Goal: Download file/media

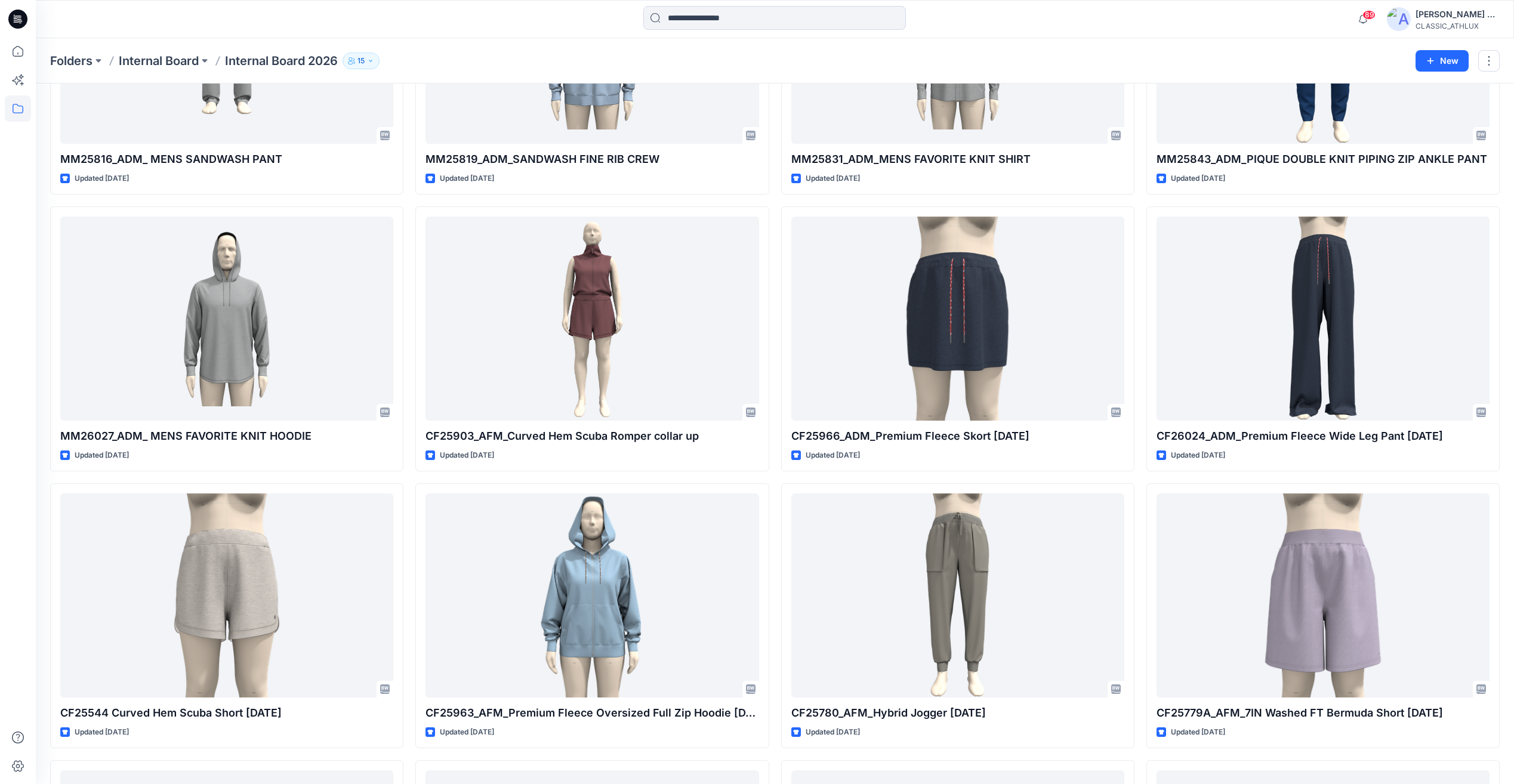
scroll to position [1611, 0]
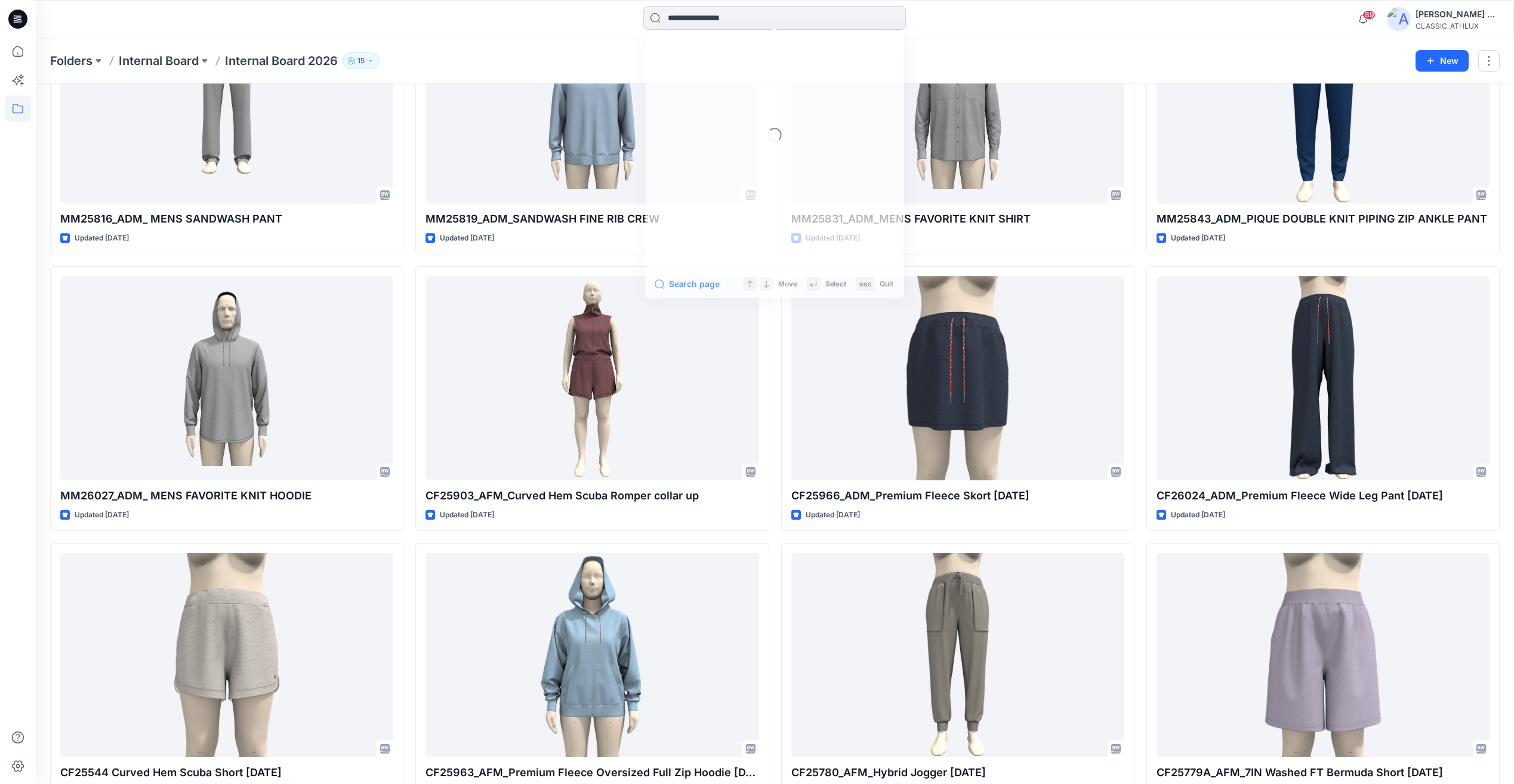
click at [680, 15] on input at bounding box center [775, 18] width 262 height 24
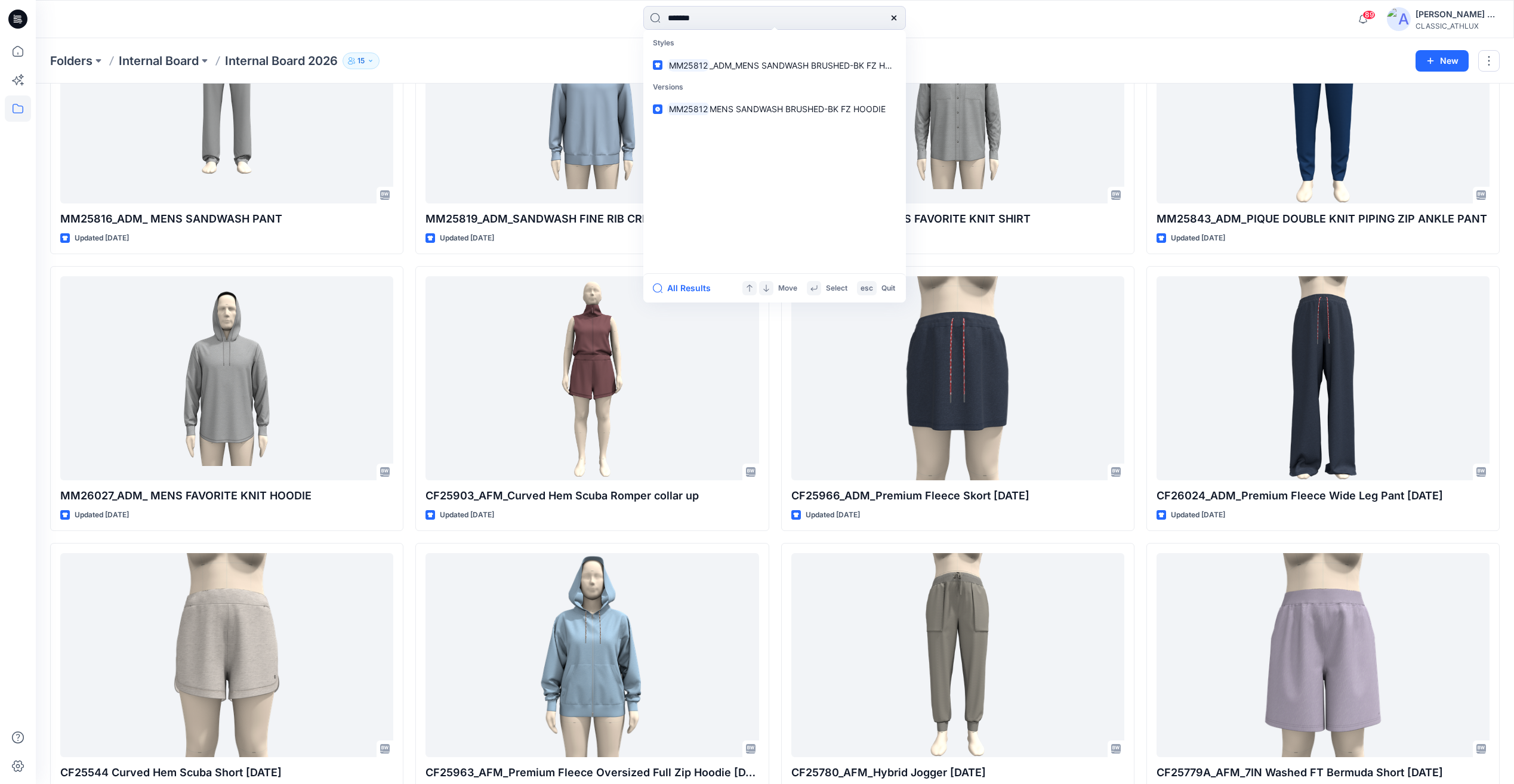
type input "*******"
click at [716, 77] on p "Versions" at bounding box center [774, 87] width 257 height 22
click at [749, 72] on link "MM25812 _ADM_MENS SANDWASH BRUSHED-BK FZ HOODIE" at bounding box center [774, 65] width 257 height 22
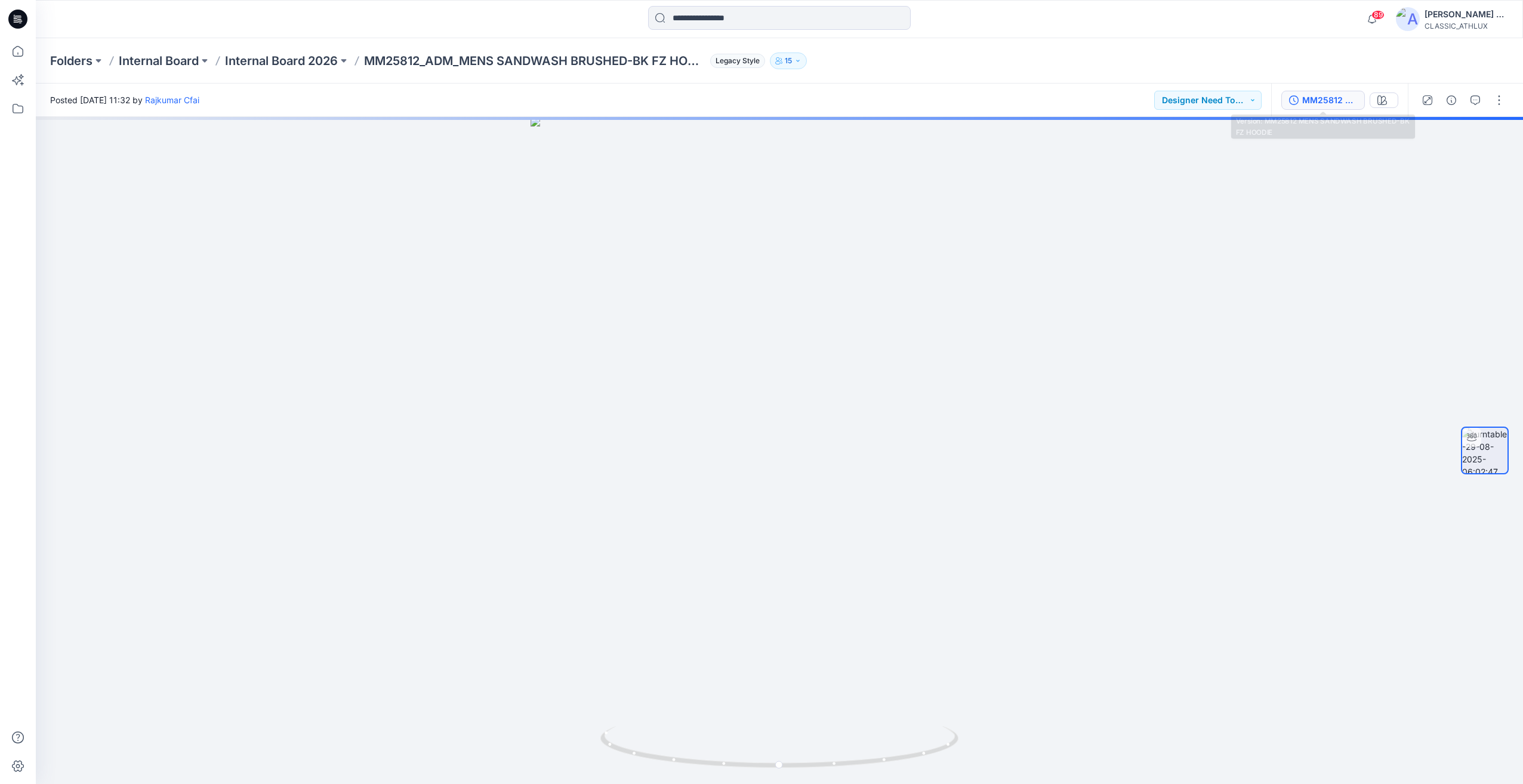
click at [1317, 107] on button "MM25812 MENS SANDWASH BRUSHED-BK FZ HOODIE" at bounding box center [1322, 100] width 83 height 19
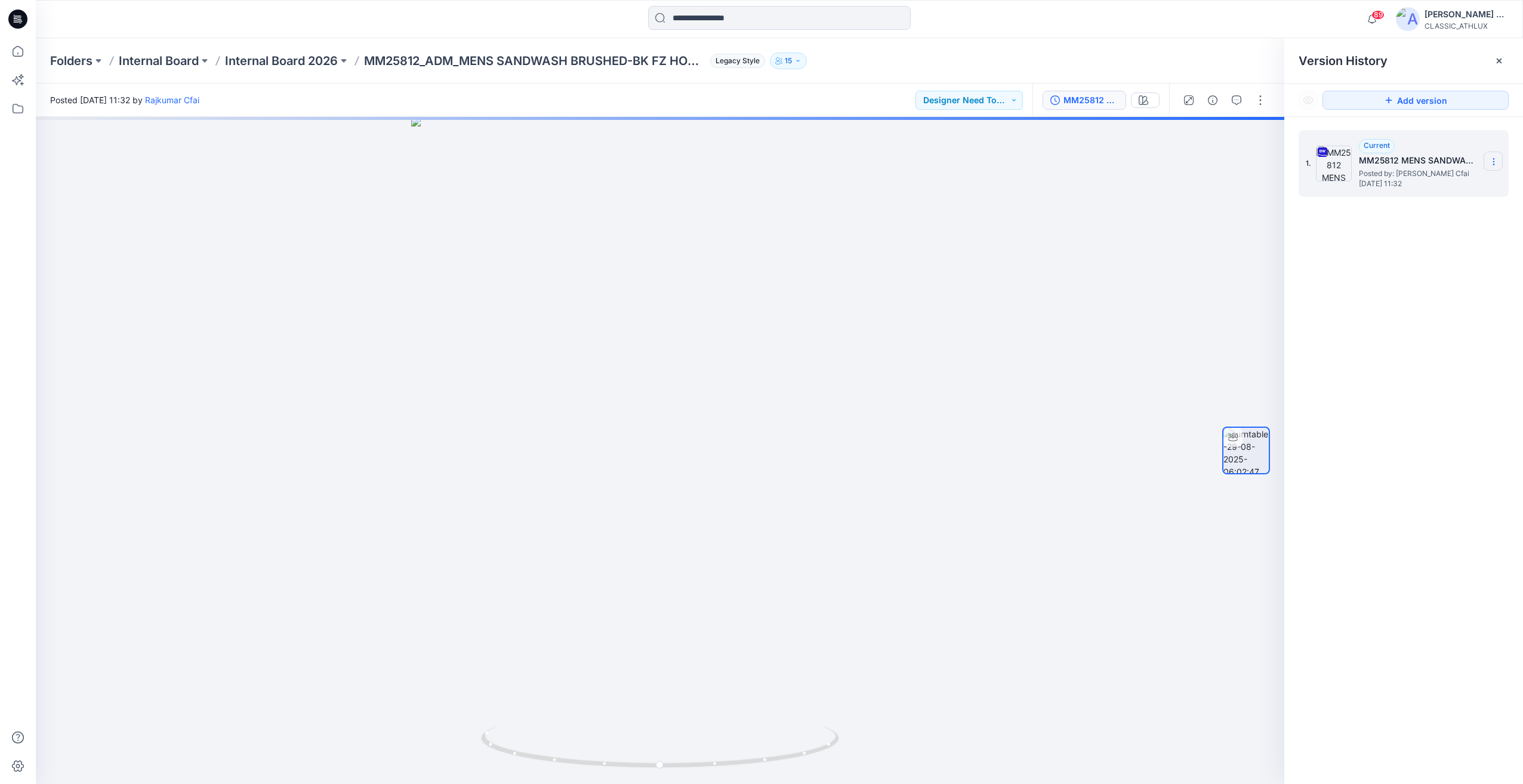
click at [1493, 165] on icon at bounding box center [1493, 164] width 1 height 1
click at [1461, 183] on span "Download Source BW File" at bounding box center [1433, 184] width 100 height 14
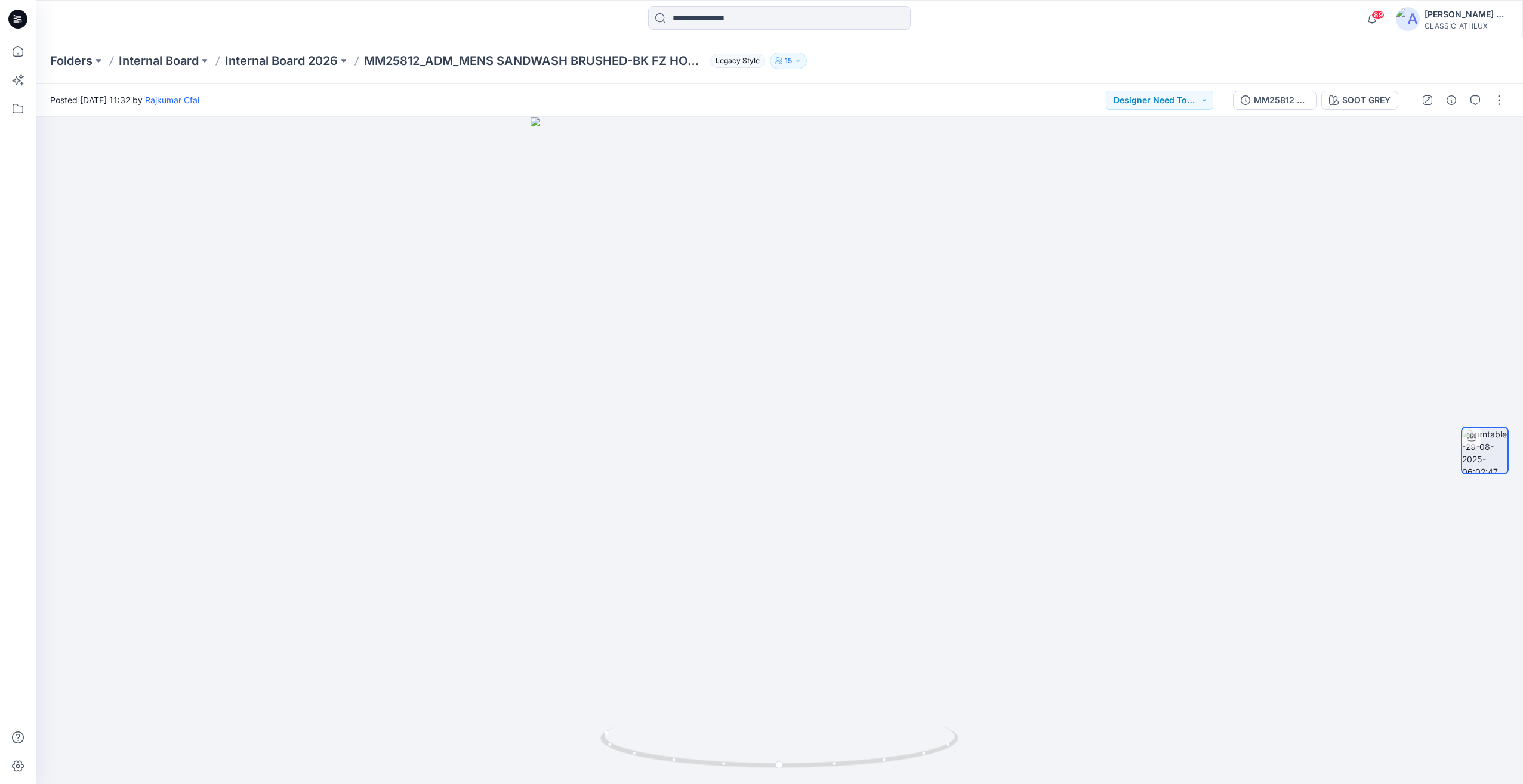
click at [1280, 102] on div "MM25812 MENS SANDWASH BRUSHED-BK FZ HOODIE" at bounding box center [1281, 100] width 55 height 13
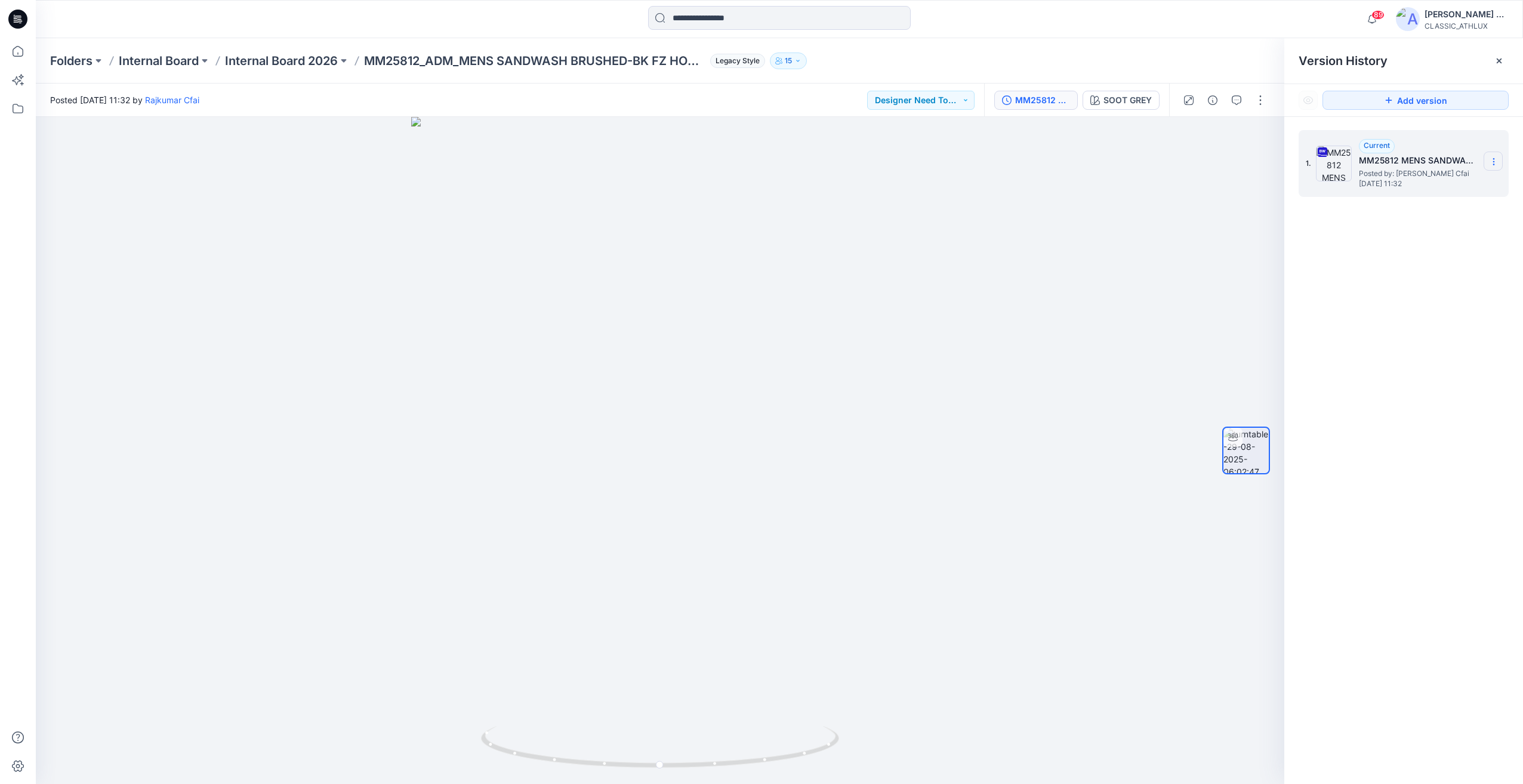
click at [1502, 162] on section at bounding box center [1493, 161] width 19 height 19
click at [1439, 187] on span "Download Source BW File" at bounding box center [1433, 184] width 100 height 14
click at [1499, 162] on section at bounding box center [1493, 161] width 19 height 19
click at [1445, 186] on span "Download Source BW File" at bounding box center [1433, 184] width 100 height 14
drag, startPoint x: 711, startPoint y: 773, endPoint x: 648, endPoint y: 767, distance: 63.3
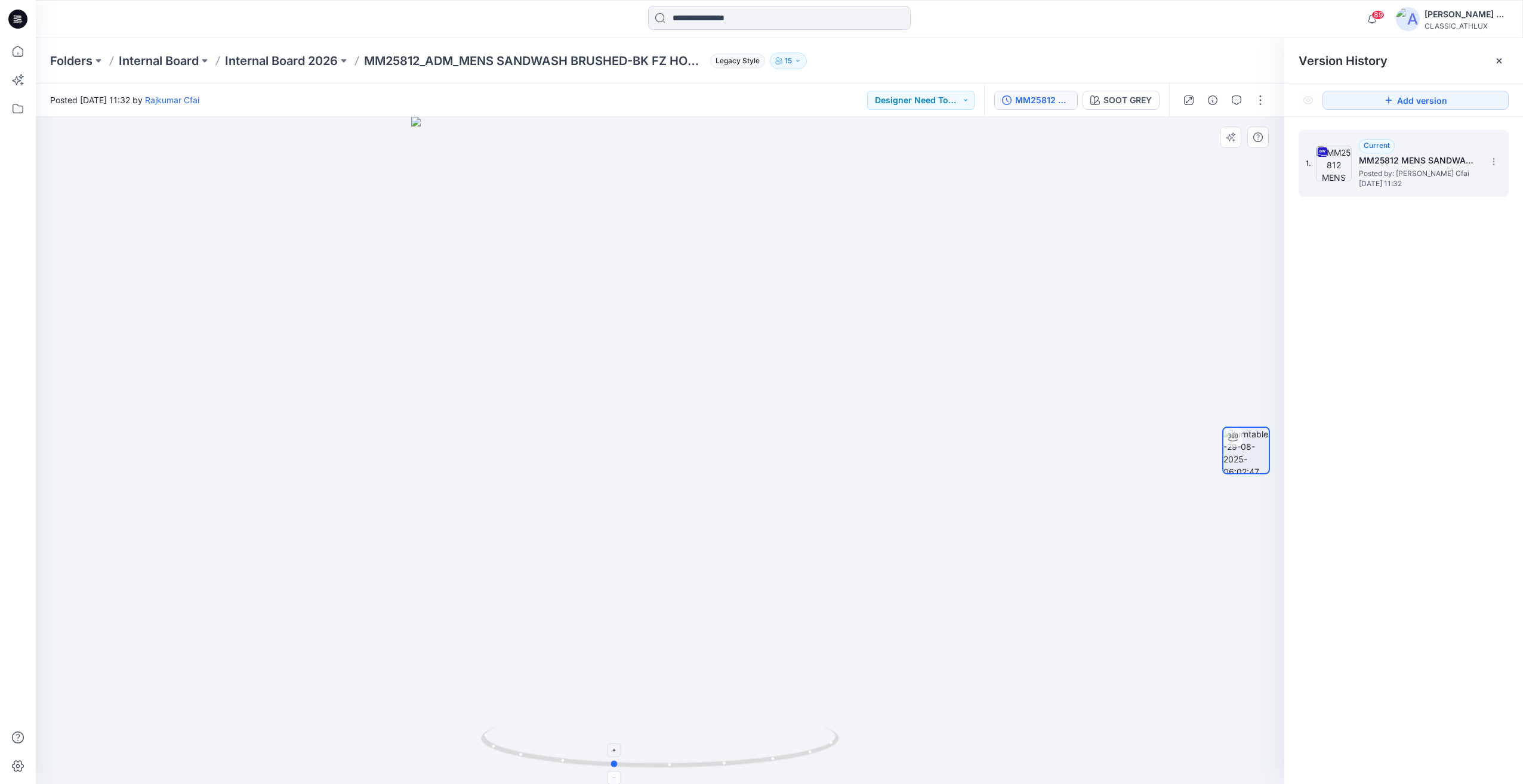
click at [645, 769] on div at bounding box center [660, 450] width 1249 height 667
drag, startPoint x: 674, startPoint y: 764, endPoint x: 549, endPoint y: 762, distance: 125.0
click at [549, 762] on icon at bounding box center [662, 748] width 361 height 45
drag, startPoint x: 712, startPoint y: 764, endPoint x: 850, endPoint y: 757, distance: 138.2
click at [831, 757] on icon at bounding box center [662, 748] width 361 height 45
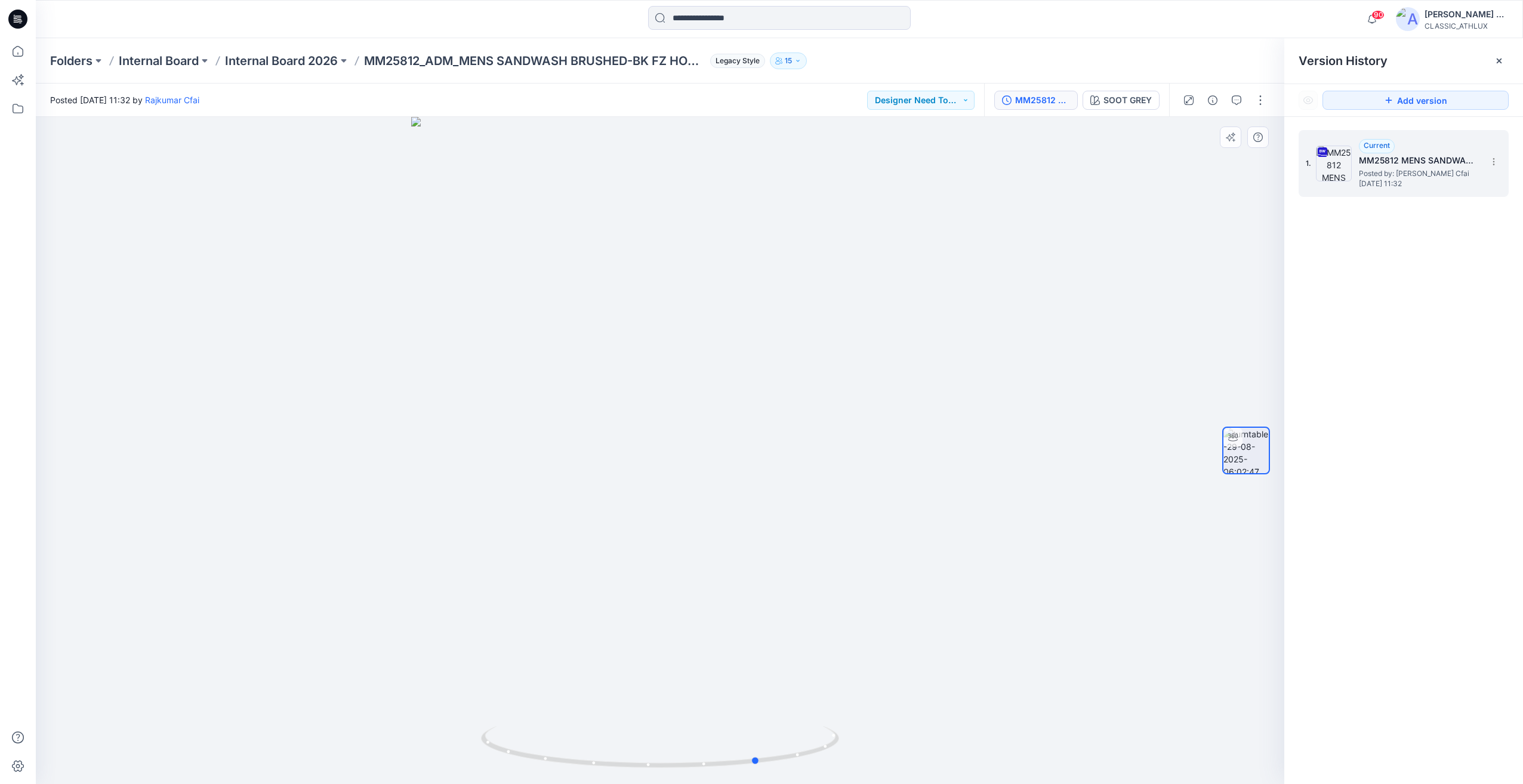
drag, startPoint x: 591, startPoint y: 468, endPoint x: 745, endPoint y: 454, distance: 154.6
click at [745, 454] on div at bounding box center [660, 450] width 1249 height 667
drag, startPoint x: 439, startPoint y: 443, endPoint x: 528, endPoint y: 443, distance: 89.0
click at [528, 443] on div at bounding box center [660, 450] width 1249 height 667
click at [703, 18] on input at bounding box center [779, 18] width 262 height 24
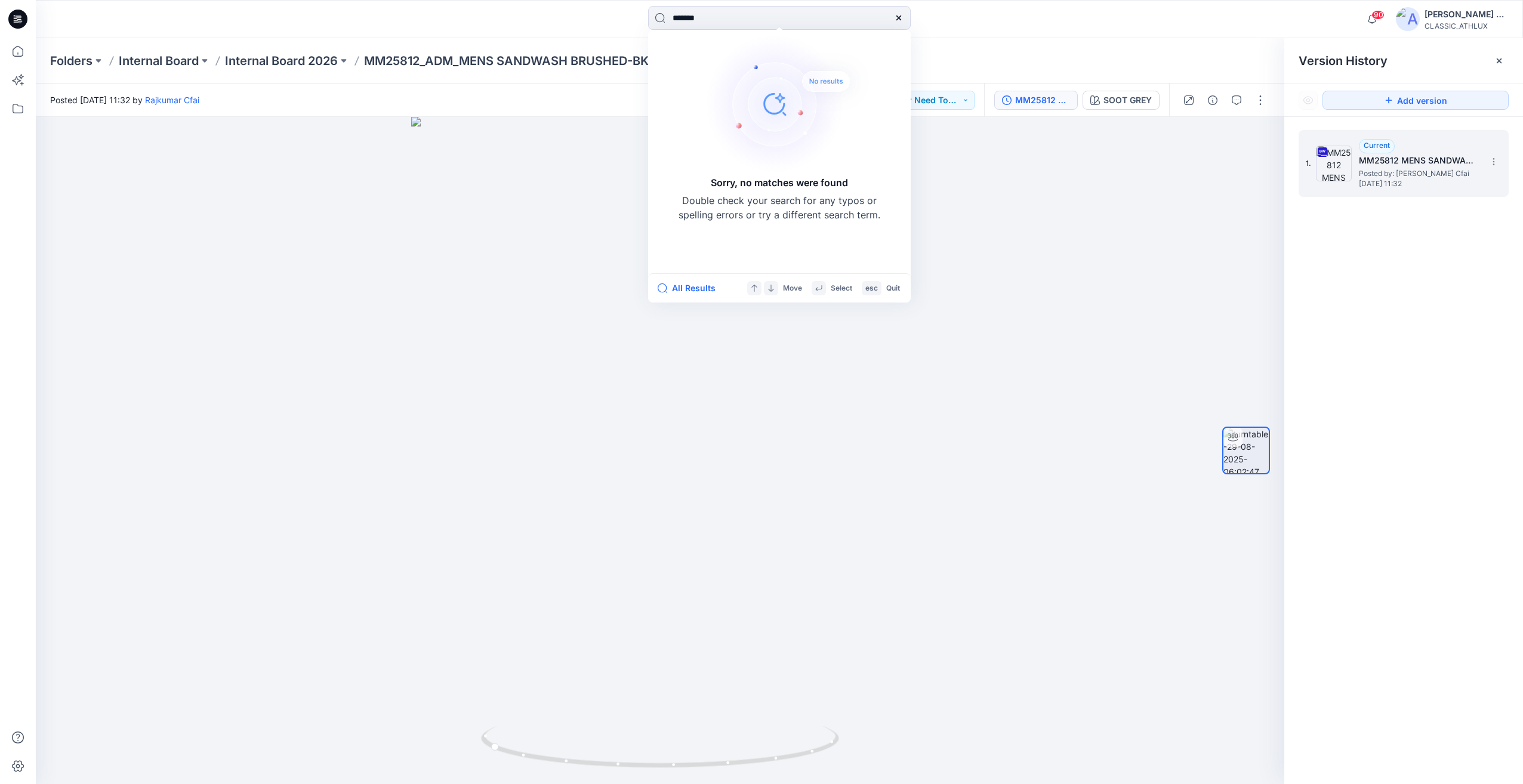
drag, startPoint x: 746, startPoint y: 13, endPoint x: 622, endPoint y: 12, distance: 124.0
click at [622, 12] on div "******* Sorry, no matches were found Double check your search for any typos or …" at bounding box center [779, 19] width 744 height 26
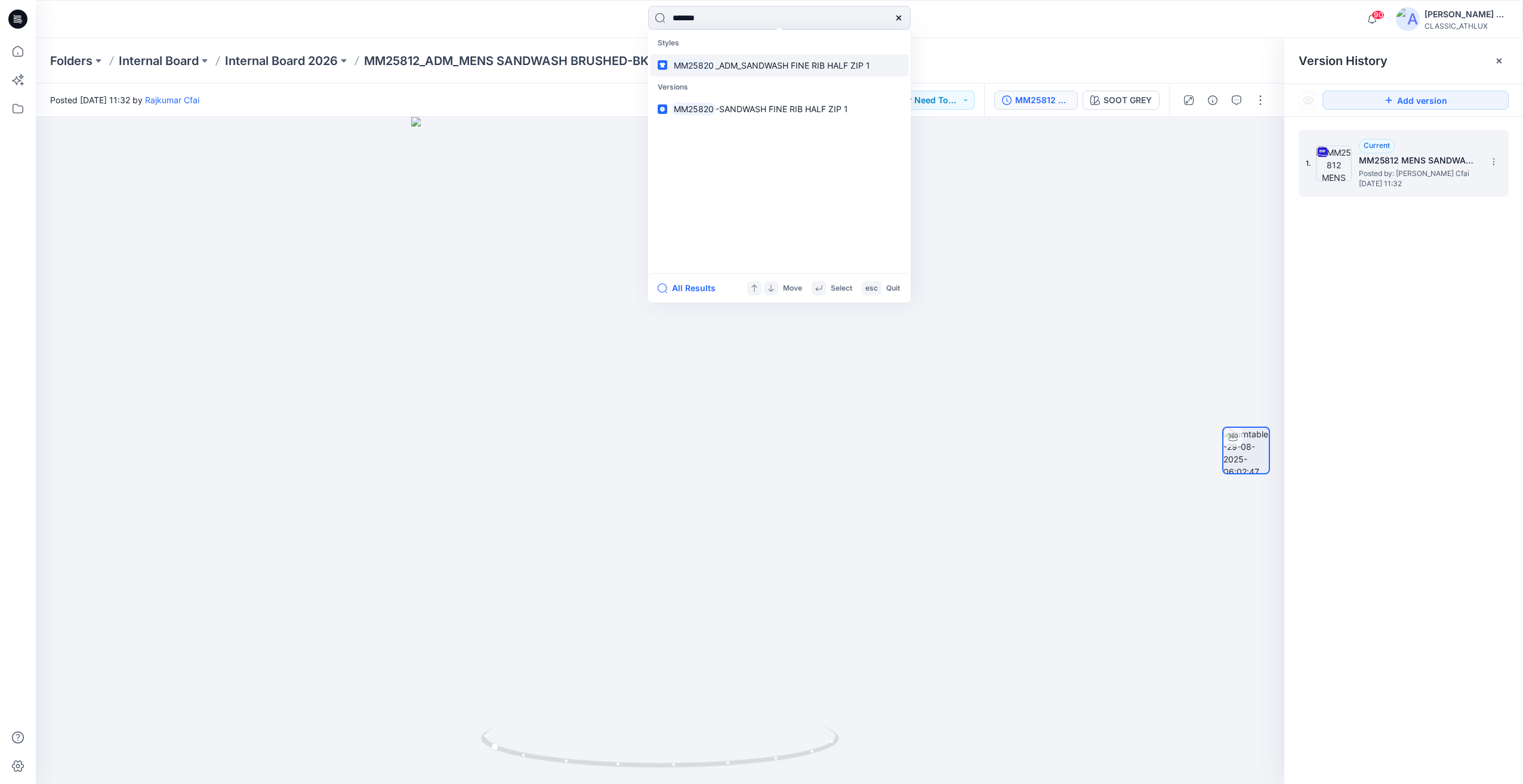
type input "*******"
click at [722, 67] on span "_ADM_SANDWASH FINE RIB HALF ZIP 1" at bounding box center [793, 65] width 154 height 10
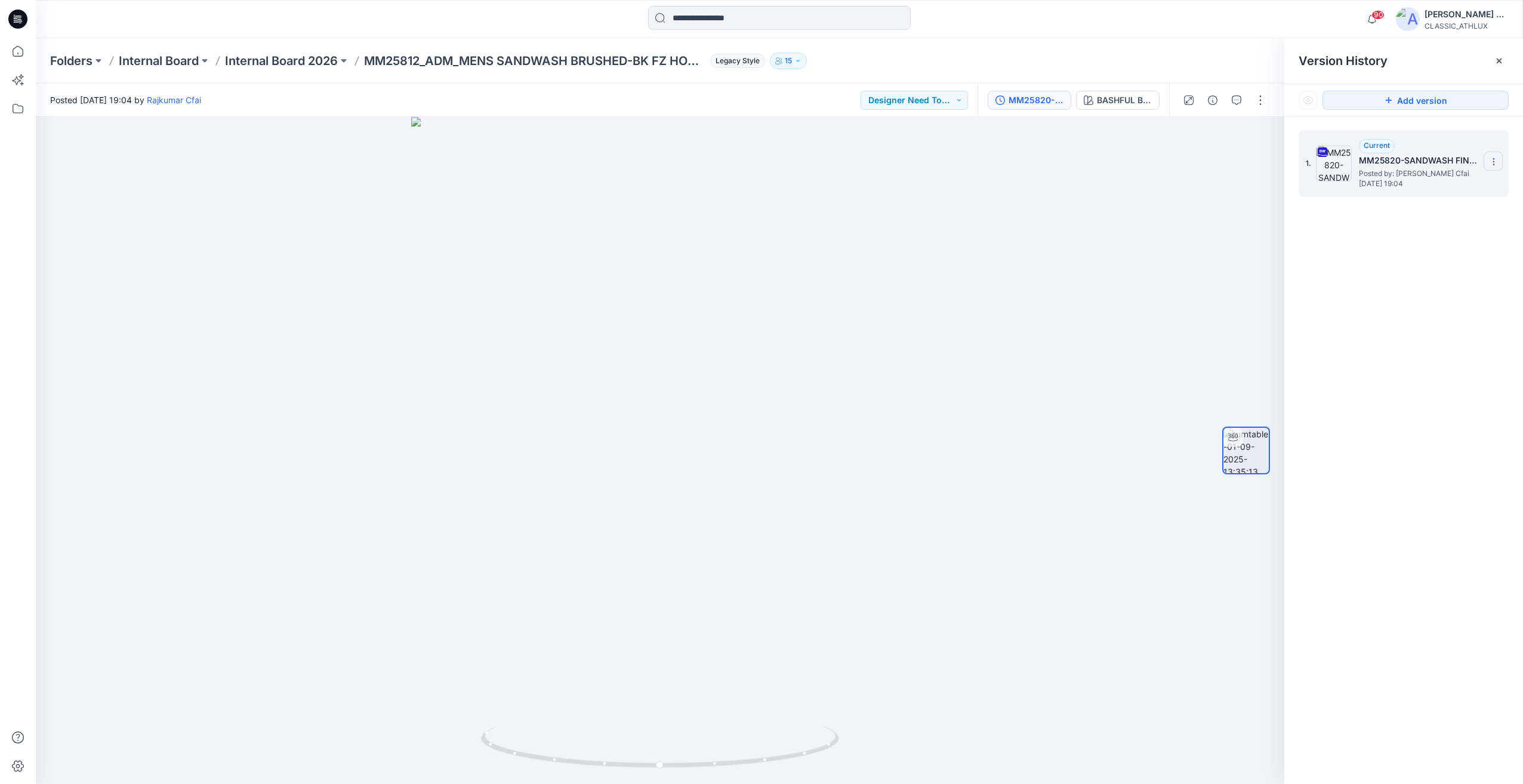
click at [1491, 165] on icon at bounding box center [1494, 162] width 10 height 10
click at [1423, 193] on div "Download Source BW File" at bounding box center [1429, 185] width 138 height 24
click at [730, 13] on input at bounding box center [779, 18] width 262 height 24
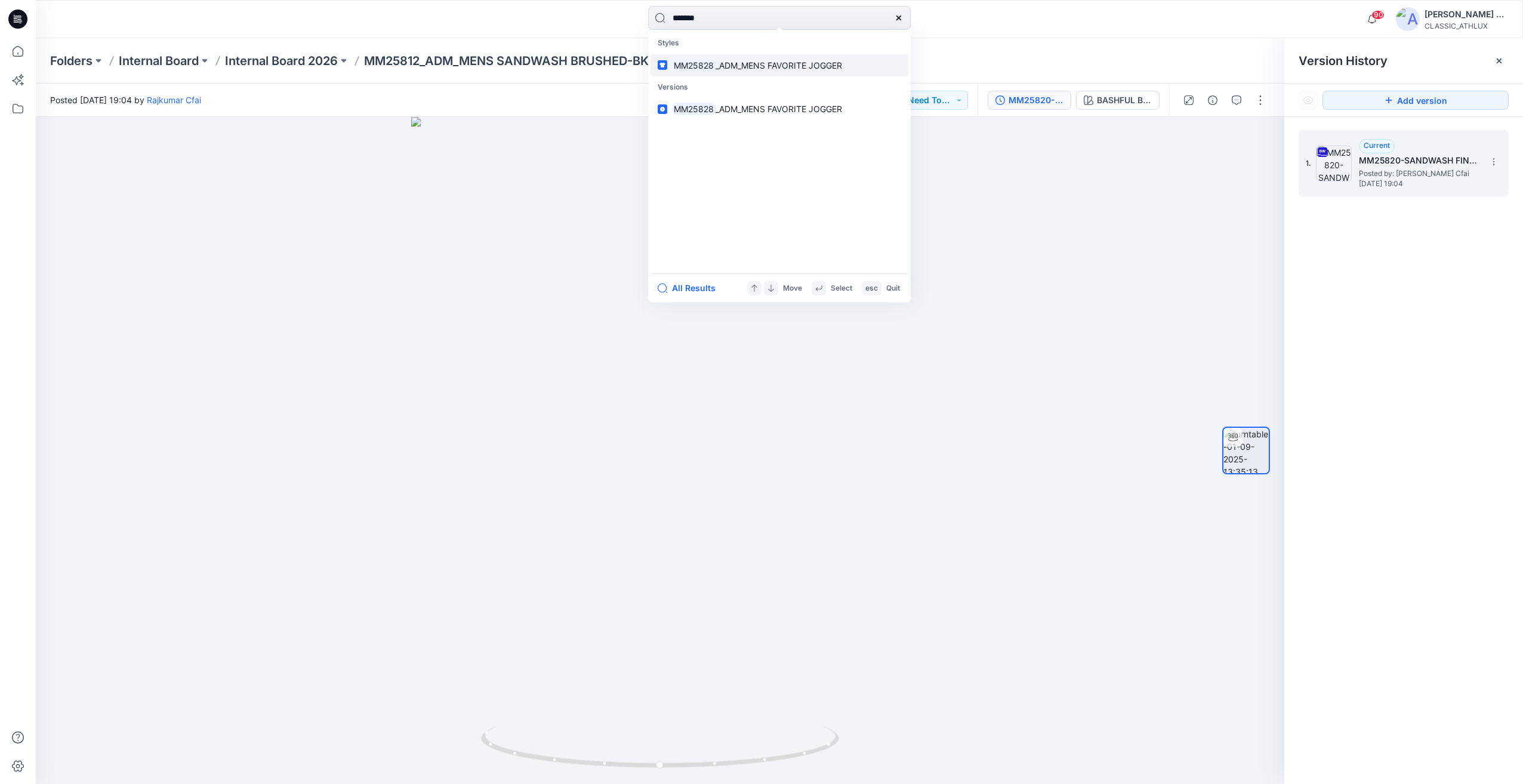
type input "*******"
click at [727, 59] on p "MM25828 _ADM_MENS FAVORITE JOGGER" at bounding box center [757, 65] width 170 height 13
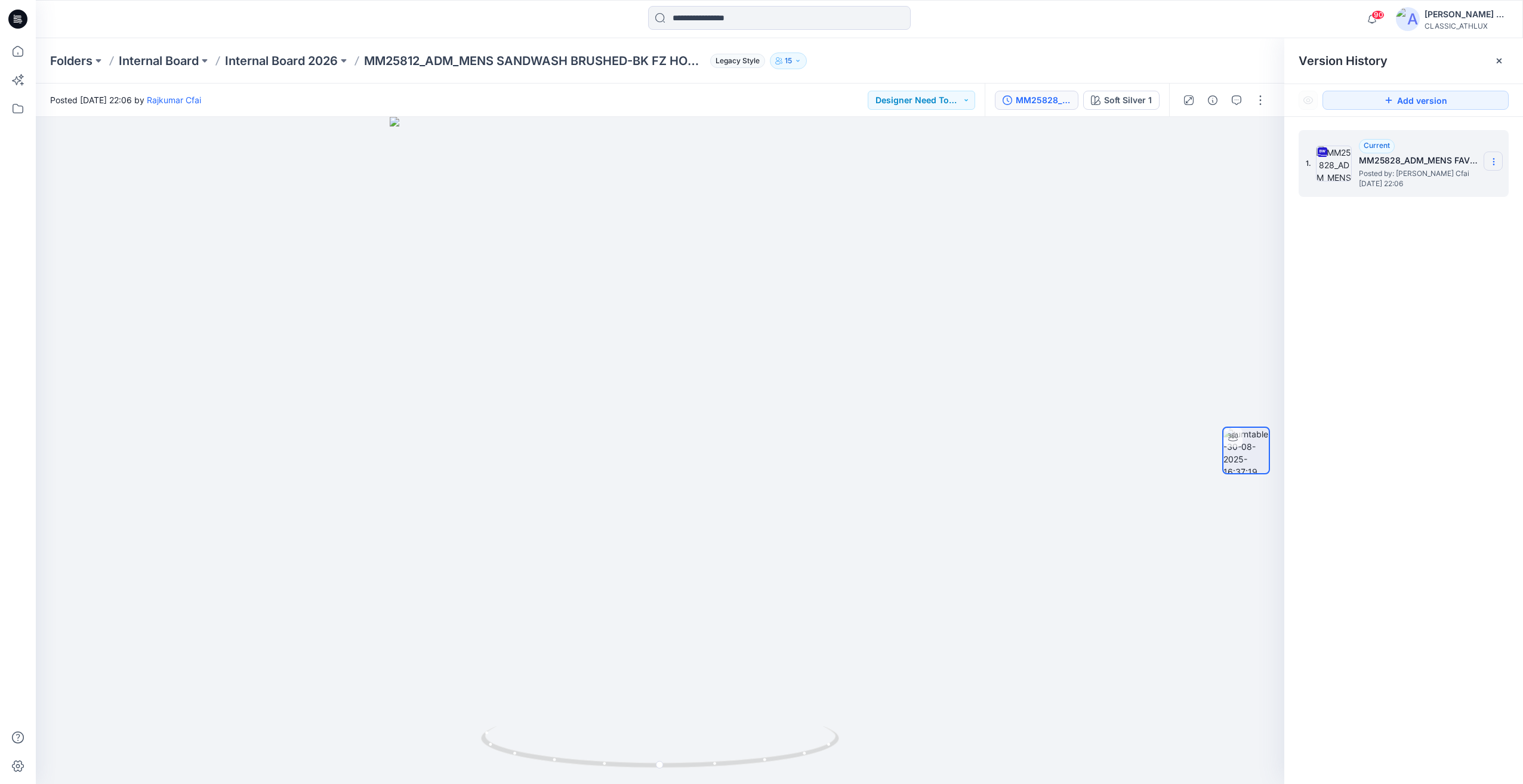
click at [1494, 162] on icon at bounding box center [1493, 162] width 1 height 1
click at [1434, 186] on span "Download Source BW File" at bounding box center [1433, 184] width 100 height 14
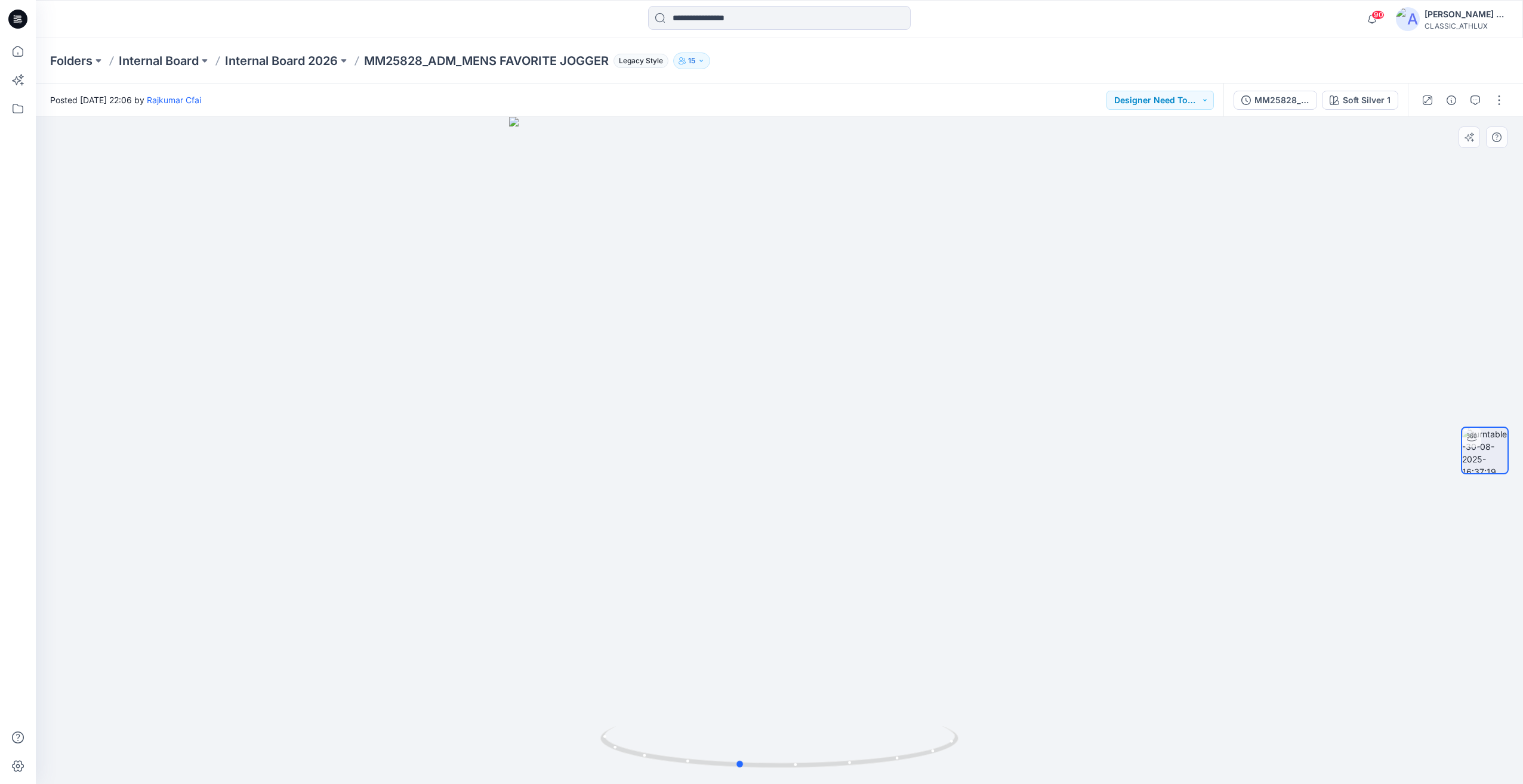
drag, startPoint x: 1047, startPoint y: 391, endPoint x: 1006, endPoint y: 410, distance: 45.2
click at [1006, 410] on div at bounding box center [779, 450] width 1487 height 667
drag, startPoint x: 543, startPoint y: 417, endPoint x: 566, endPoint y: 421, distance: 23.3
click at [566, 421] on img at bounding box center [779, 444] width 573 height 680
drag, startPoint x: 641, startPoint y: 427, endPoint x: 738, endPoint y: 433, distance: 97.2
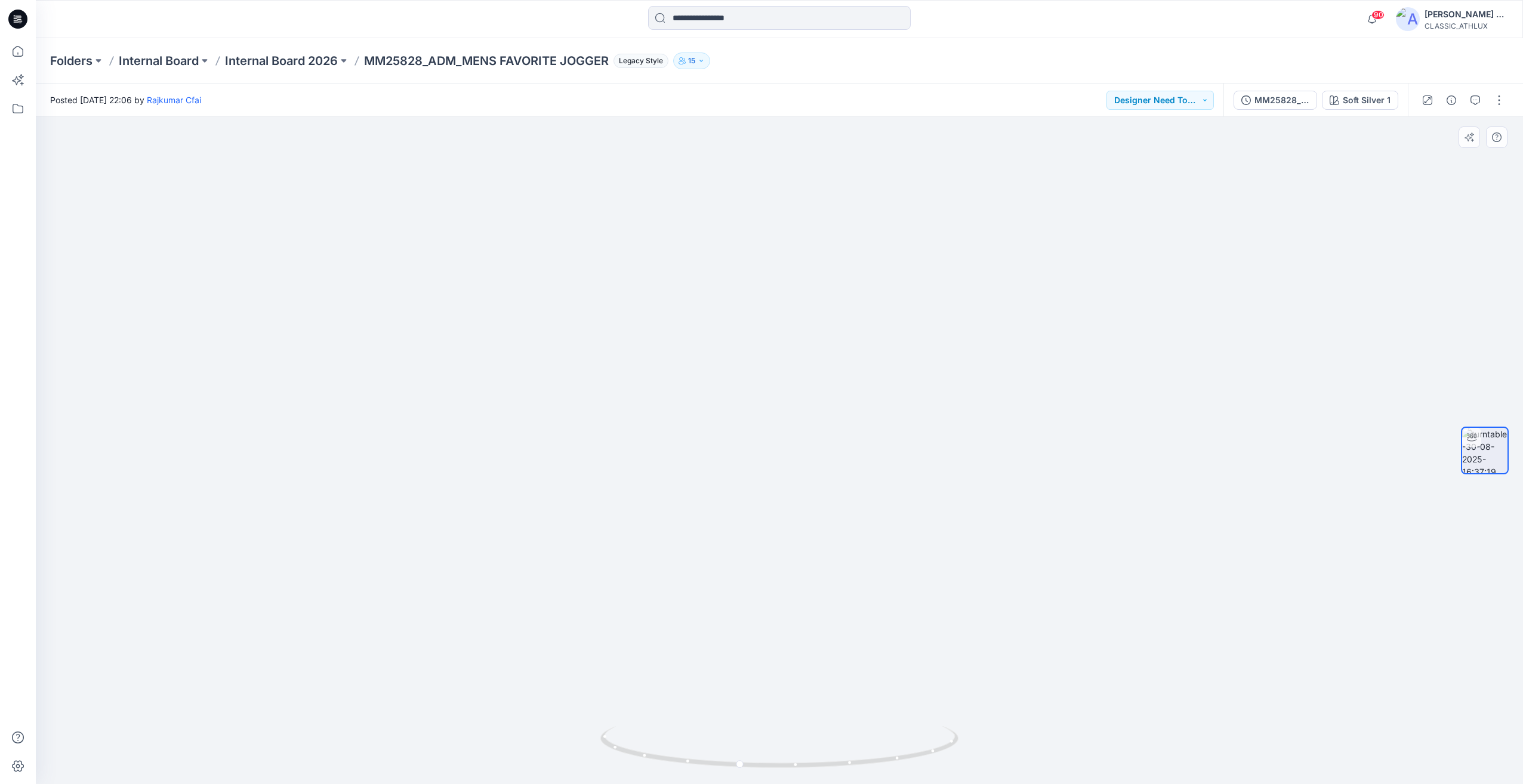
click at [738, 433] on img at bounding box center [779, 431] width 662 height 708
drag, startPoint x: 777, startPoint y: 700, endPoint x: 954, endPoint y: 672, distance: 179.2
click at [954, 672] on img at bounding box center [779, 424] width 662 height 720
drag, startPoint x: 805, startPoint y: 758, endPoint x: 871, endPoint y: 752, distance: 66.3
click at [871, 752] on icon at bounding box center [781, 748] width 361 height 45
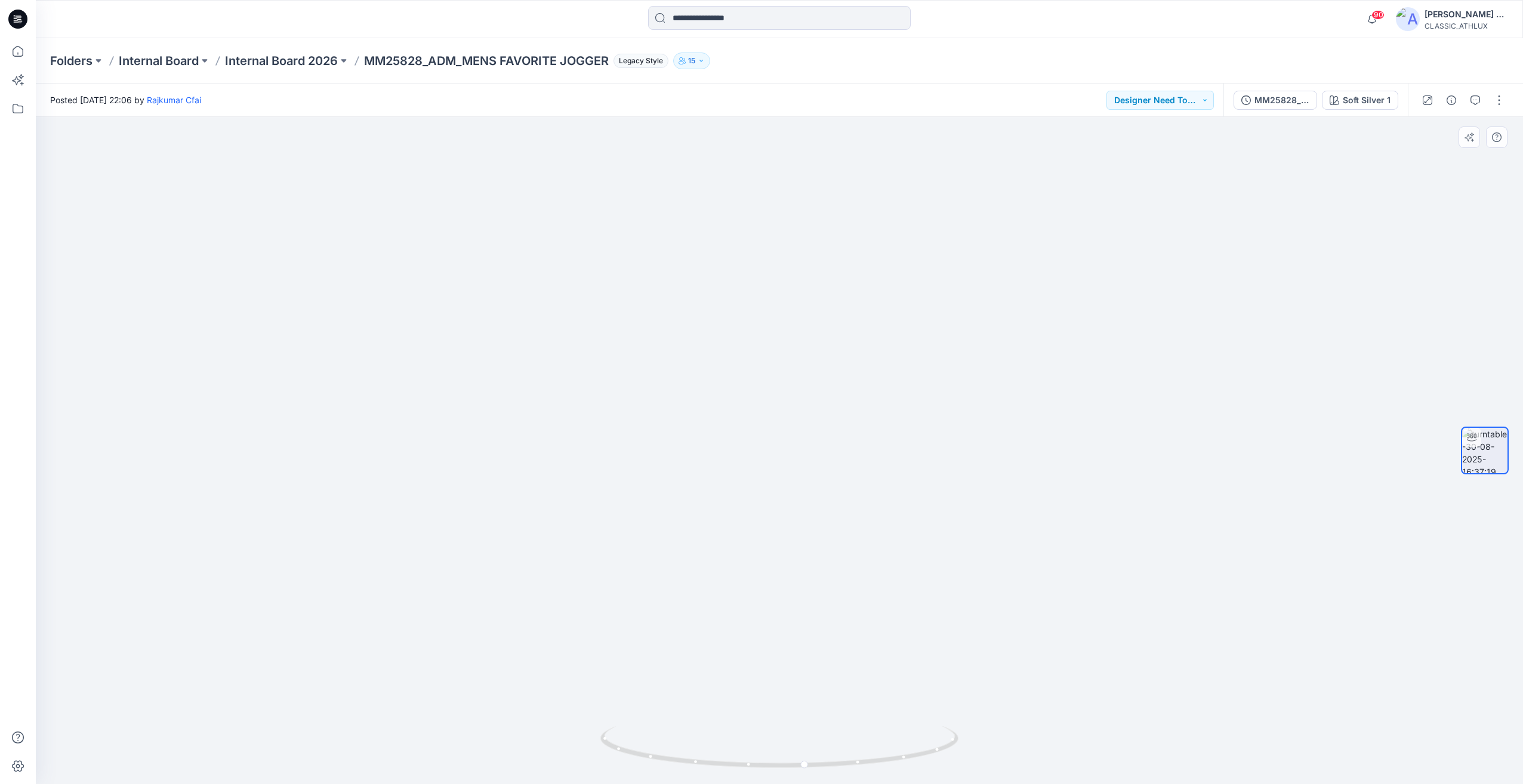
drag, startPoint x: 722, startPoint y: 608, endPoint x: 906, endPoint y: 677, distance: 196.5
click at [965, 629] on img at bounding box center [779, 444] width 603 height 680
drag, startPoint x: 833, startPoint y: 701, endPoint x: 1050, endPoint y: 697, distance: 217.0
click at [1050, 697] on img at bounding box center [779, 442] width 603 height 684
drag, startPoint x: 871, startPoint y: 759, endPoint x: 894, endPoint y: 768, distance: 24.7
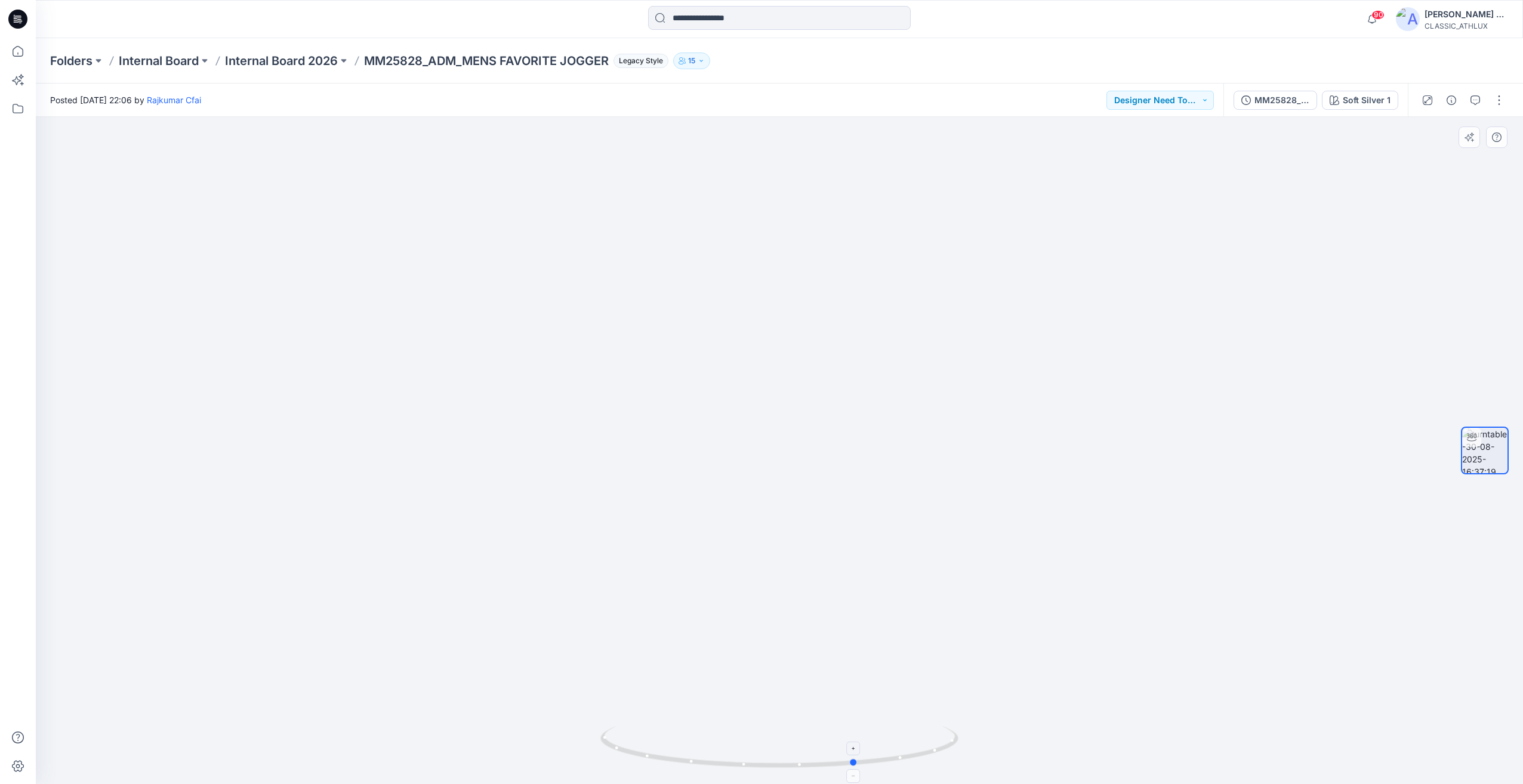
click at [894, 768] on icon at bounding box center [781, 748] width 361 height 45
drag, startPoint x: 601, startPoint y: 370, endPoint x: 656, endPoint y: 373, distance: 55.1
click at [656, 373] on img at bounding box center [779, 443] width 603 height 681
drag, startPoint x: 638, startPoint y: 710, endPoint x: 783, endPoint y: 720, distance: 145.3
click at [783, 720] on img at bounding box center [779, 448] width 603 height 671
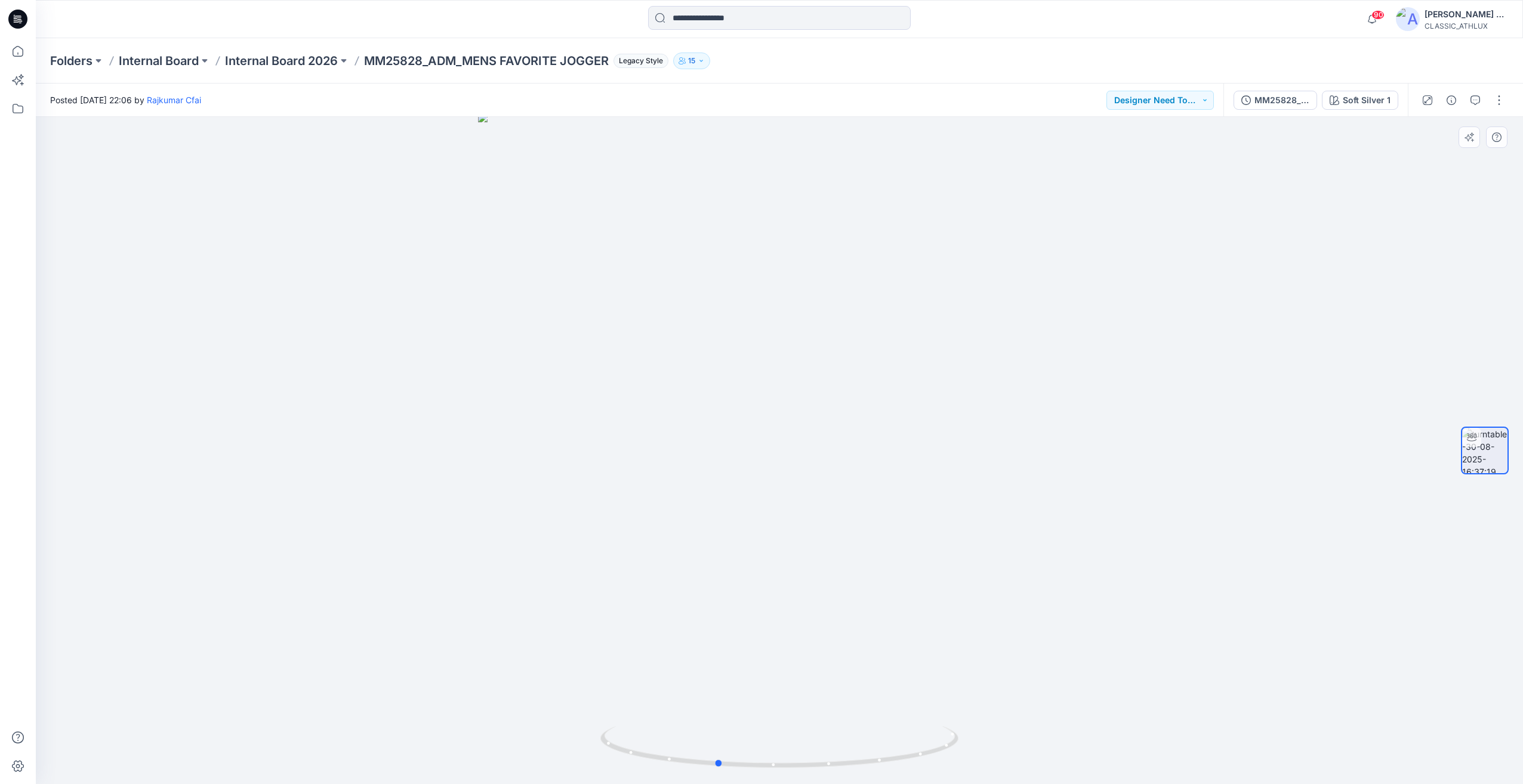
drag, startPoint x: 683, startPoint y: 757, endPoint x: 543, endPoint y: 769, distance: 140.5
click at [543, 769] on div at bounding box center [779, 450] width 1487 height 667
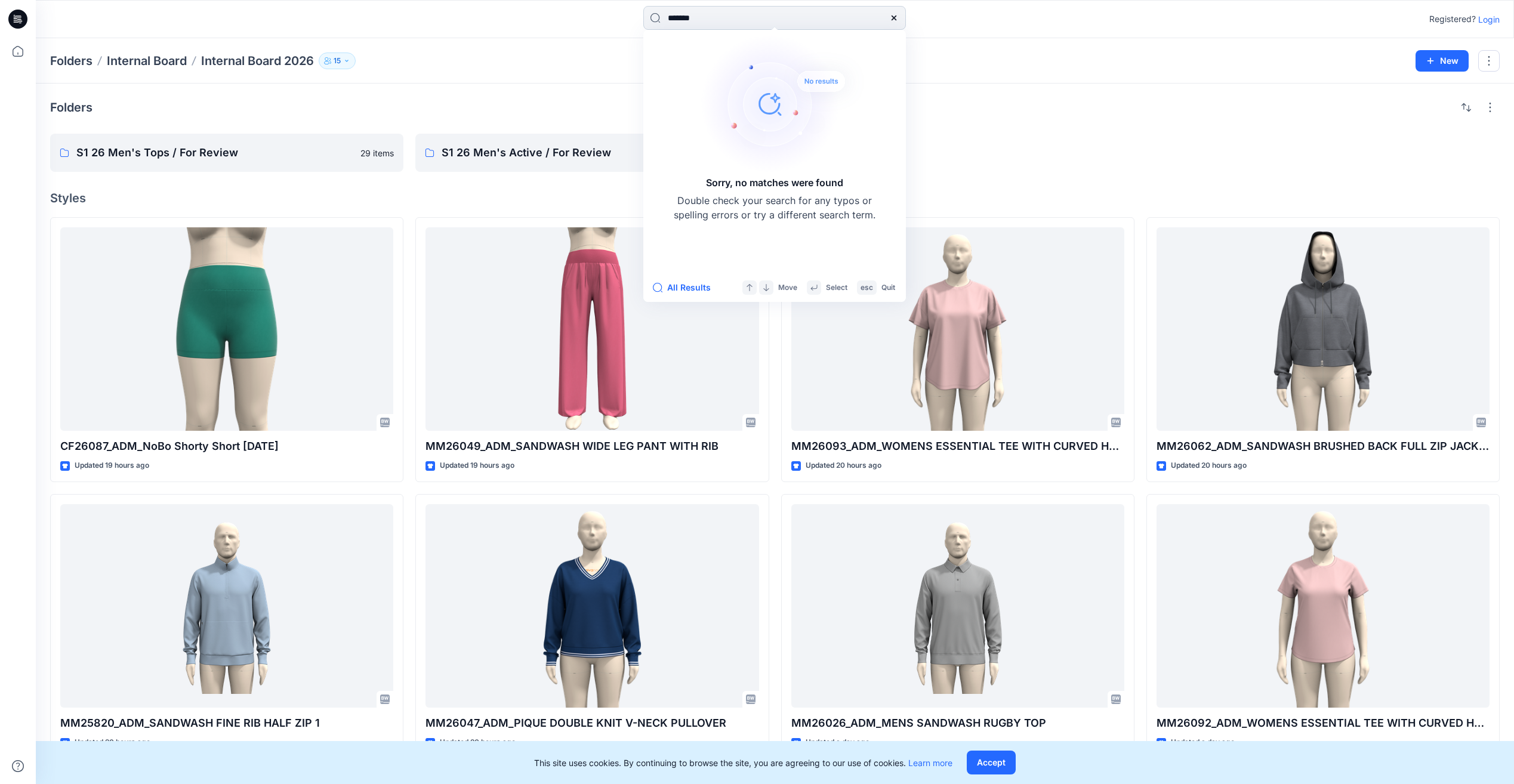
drag, startPoint x: 729, startPoint y: 24, endPoint x: 646, endPoint y: 26, distance: 83.0
click at [646, 26] on input "*******" at bounding box center [775, 18] width 262 height 24
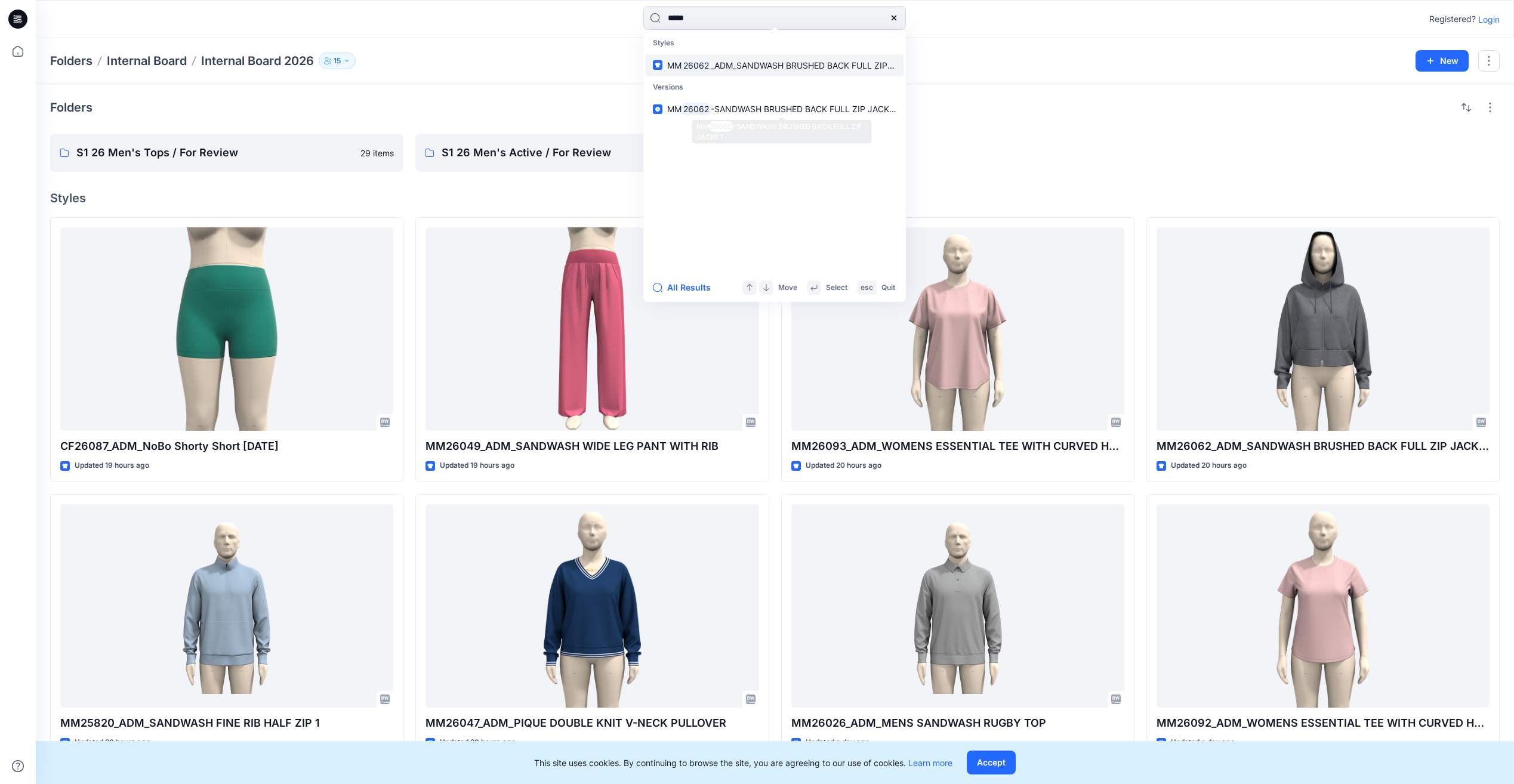
type input "*****"
click at [753, 63] on span "_ADM_SANDWASH BRUSHED BACK FULL ZIP JACKET" at bounding box center [816, 65] width 210 height 10
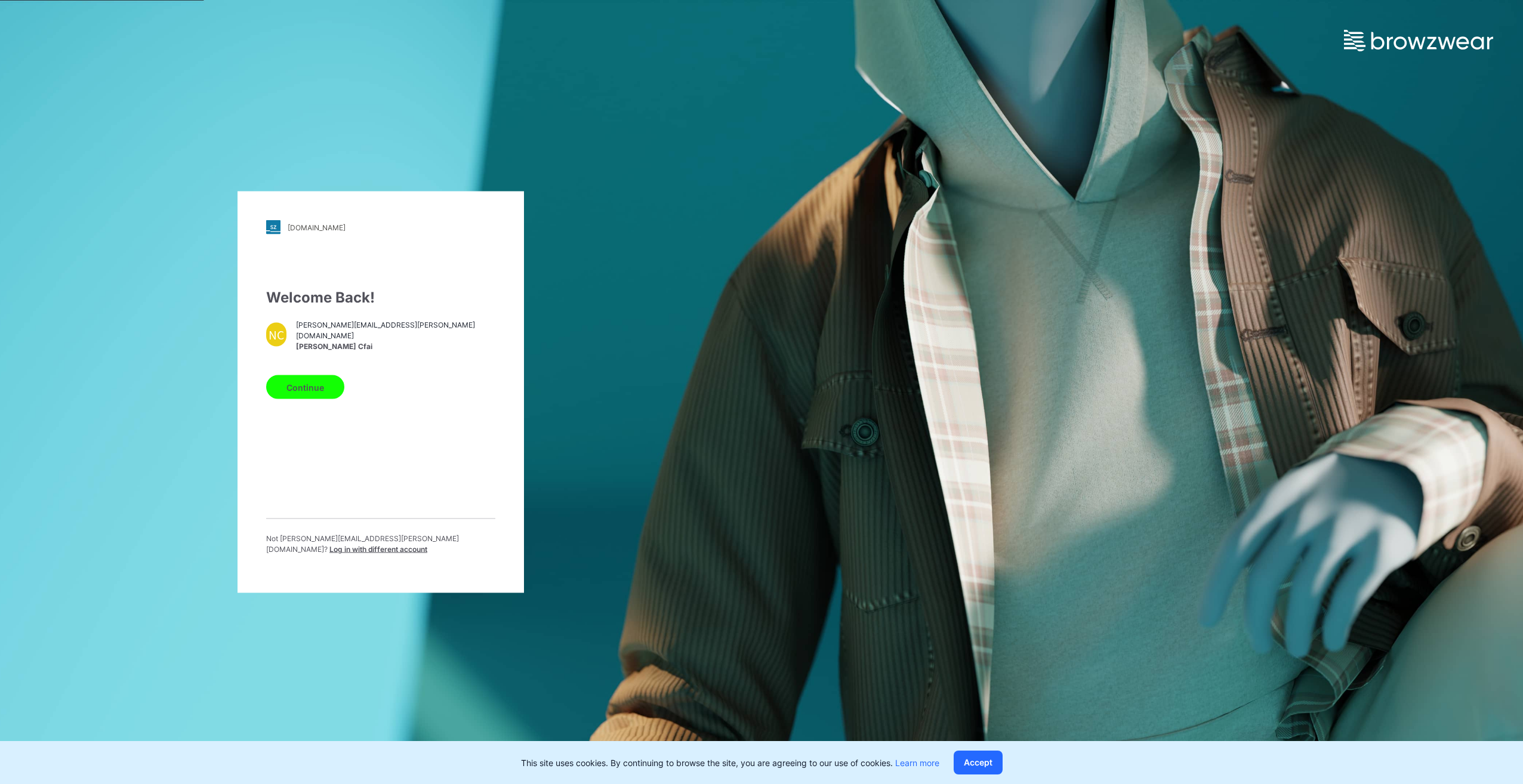
click at [283, 384] on button "Continue" at bounding box center [304, 387] width 78 height 24
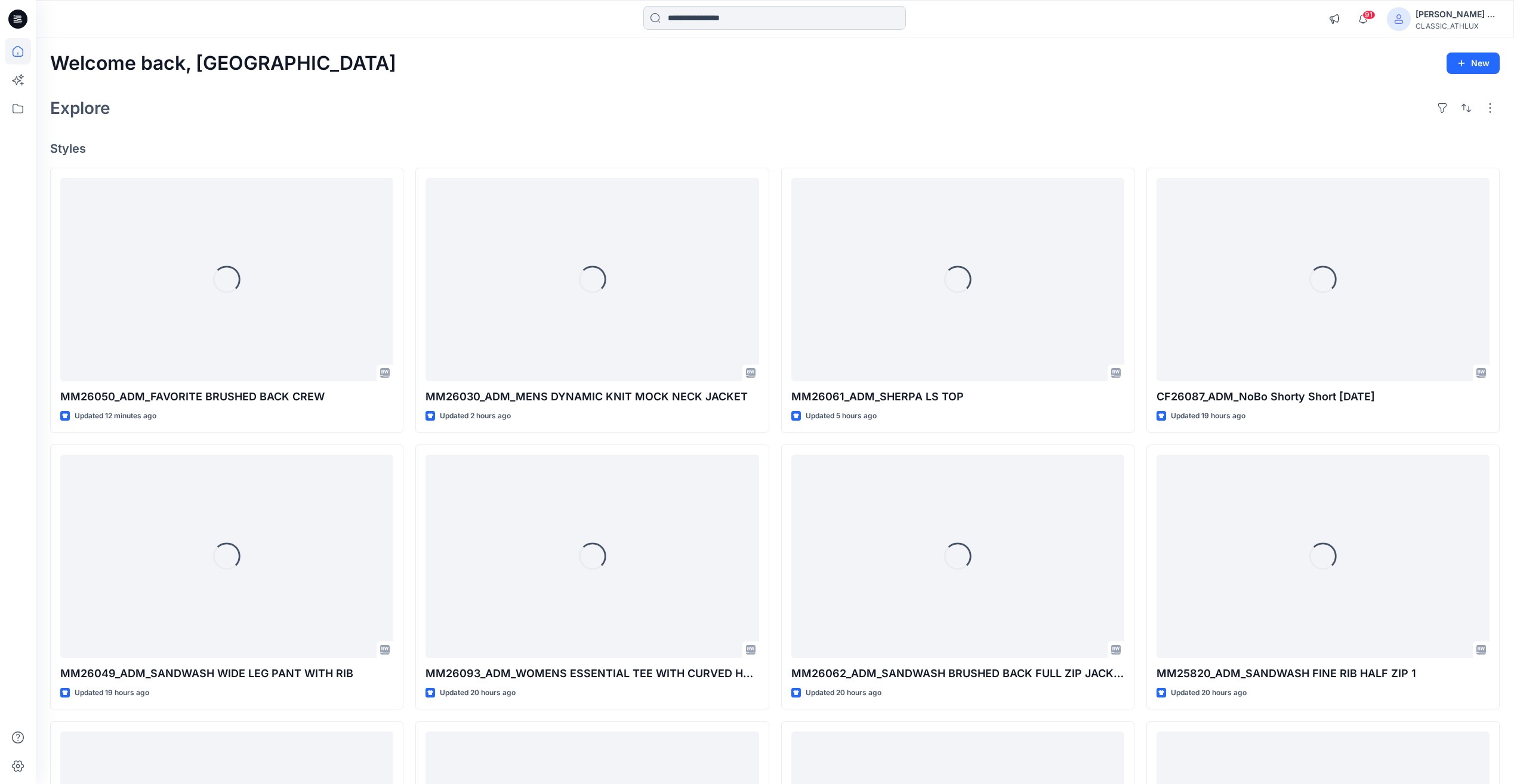
click at [694, 19] on input at bounding box center [775, 18] width 262 height 24
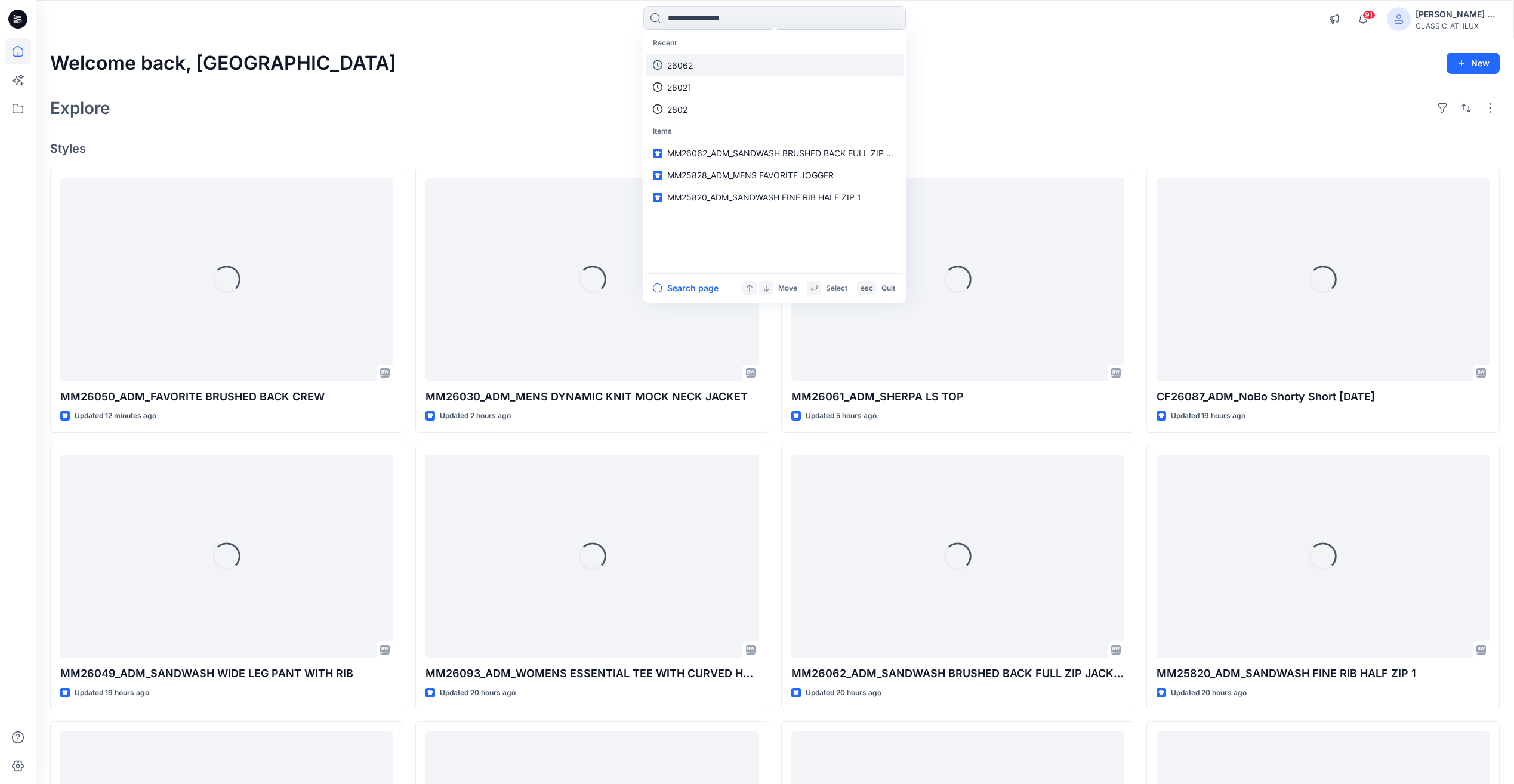
click at [688, 65] on p "26062" at bounding box center [680, 65] width 26 height 13
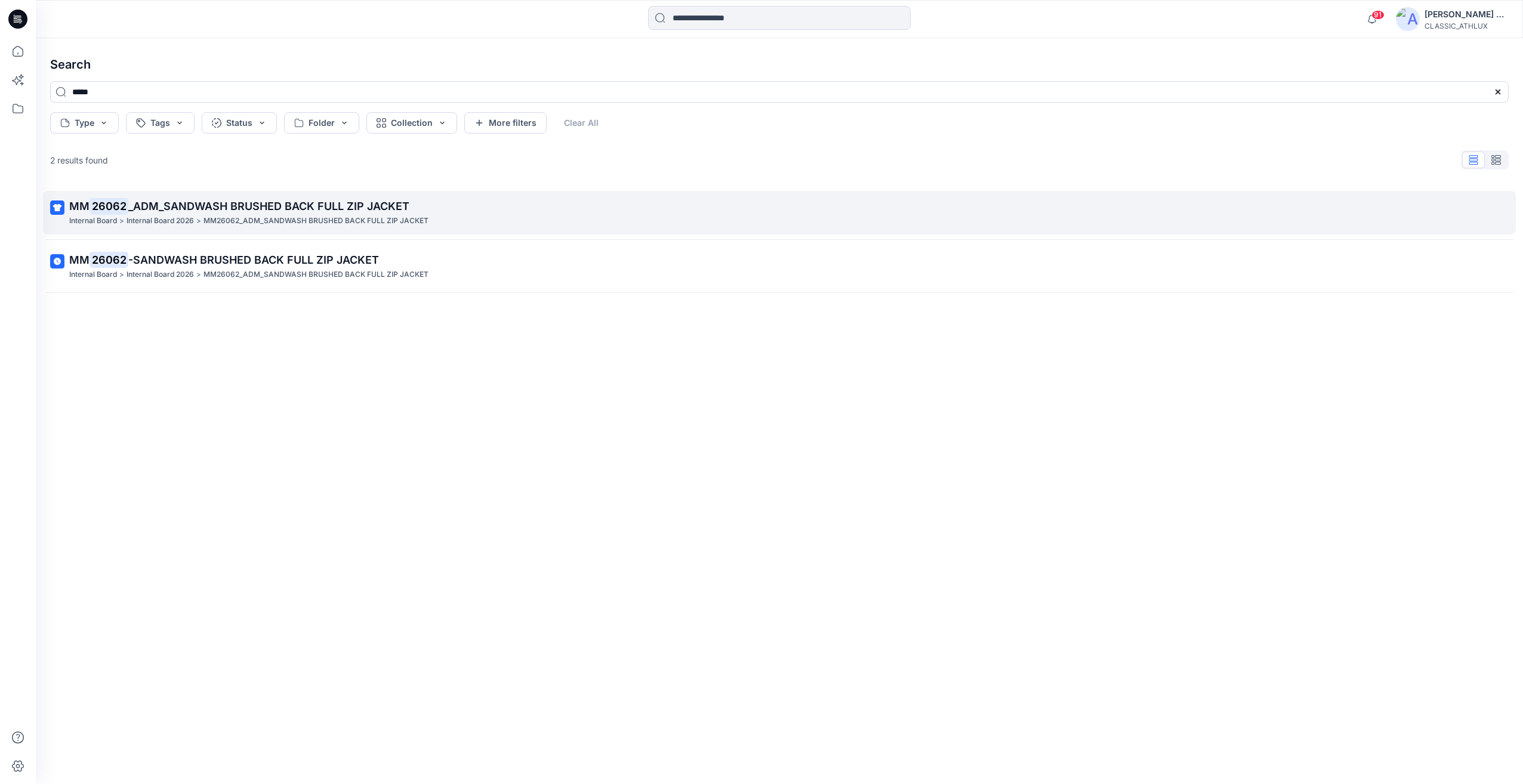
click at [326, 222] on p "MM26062_ADM_SANDWASH BRUSHED BACK FULL ZIP JACKET" at bounding box center [316, 221] width 225 height 13
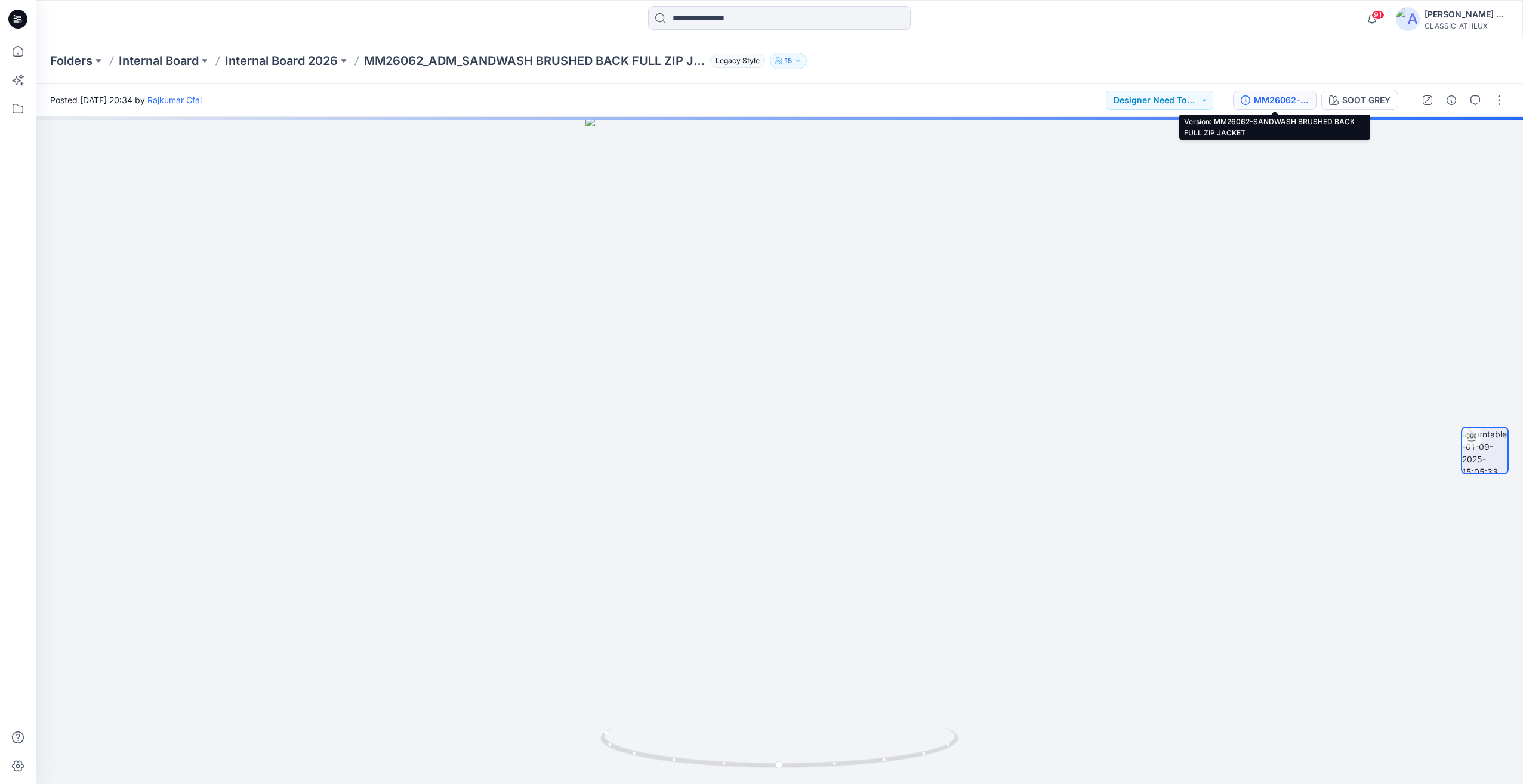
click at [1296, 101] on div "MM26062-SANDWASH BRUSHED BACK FULL ZIP JACKET" at bounding box center [1281, 100] width 55 height 13
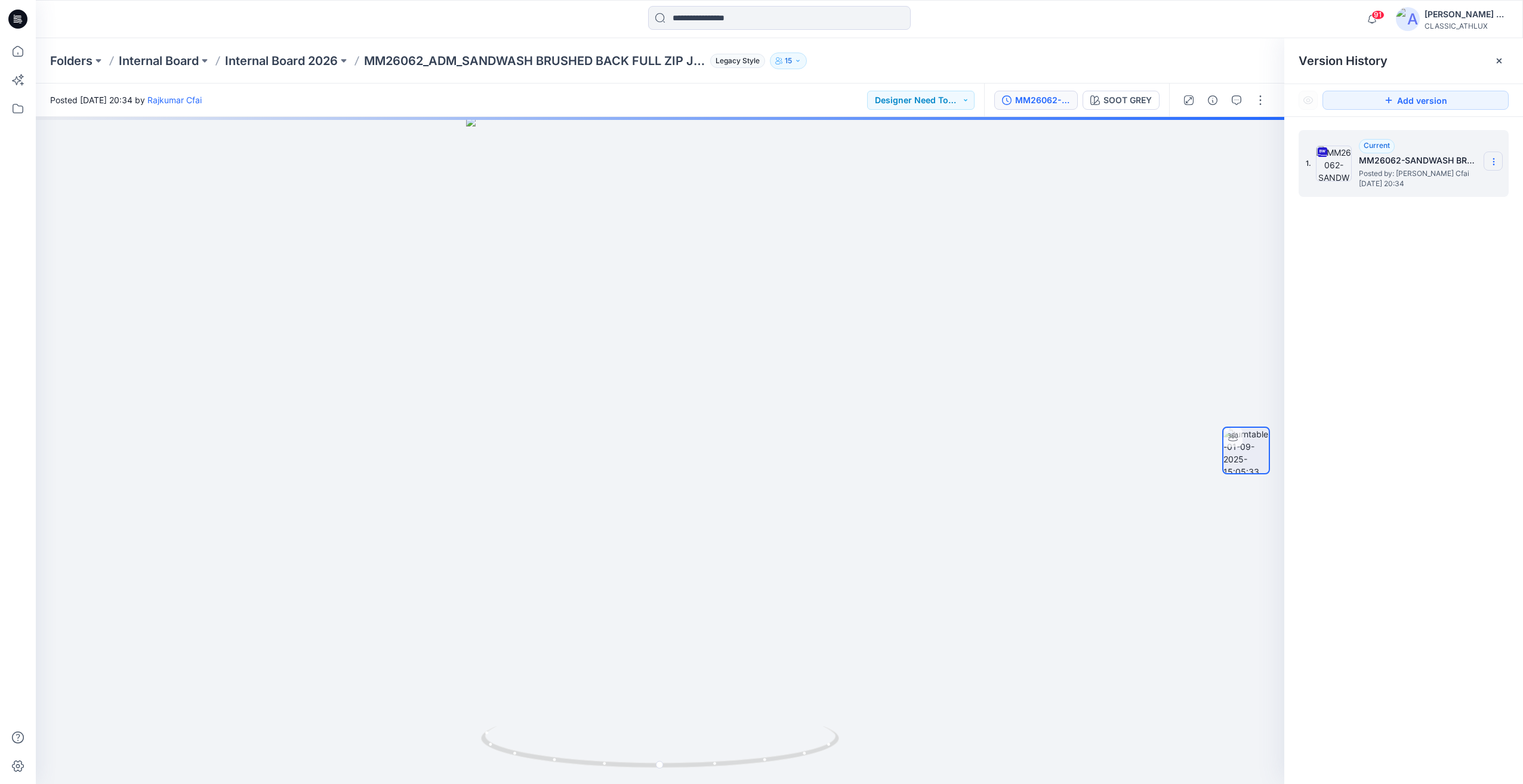
click at [1496, 162] on icon at bounding box center [1494, 162] width 10 height 10
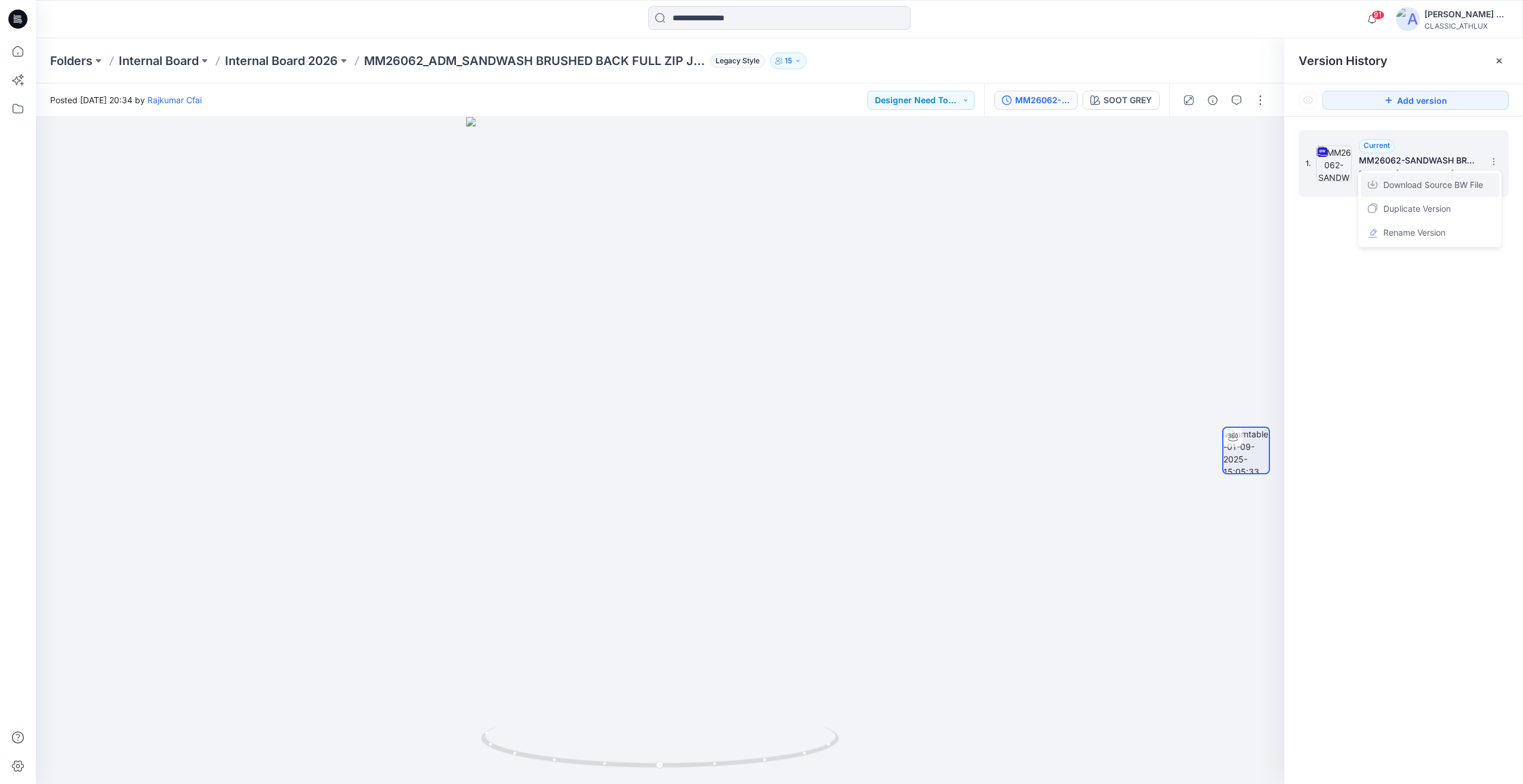
click at [1430, 187] on span "Download Source BW File" at bounding box center [1433, 184] width 100 height 14
click at [684, 14] on input at bounding box center [779, 18] width 262 height 24
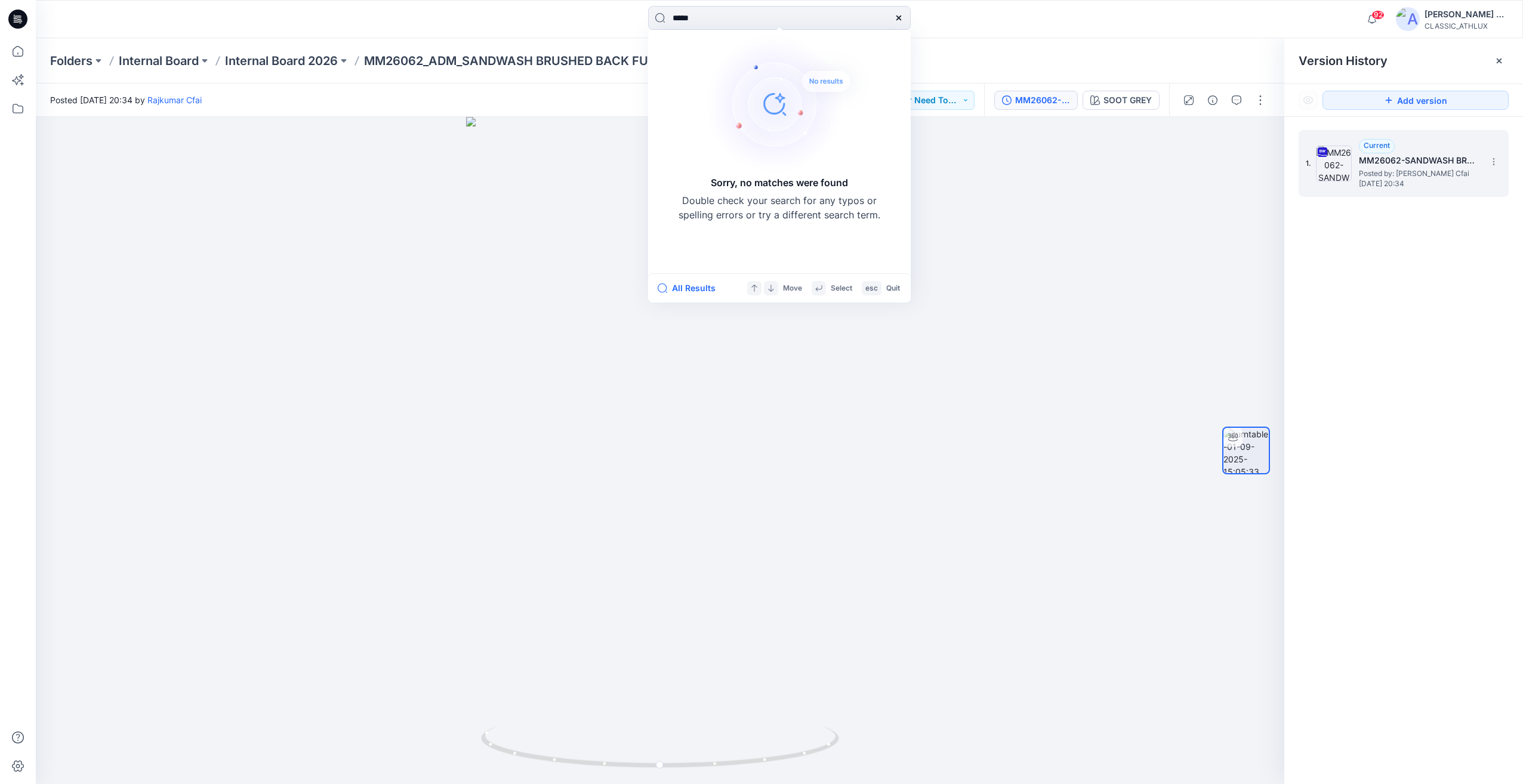
type input "*****"
click at [896, 18] on icon at bounding box center [899, 18] width 10 height 10
click at [953, 18] on div "Sorry, no matches were found Double check your search for any typos or spelling…" at bounding box center [779, 19] width 744 height 26
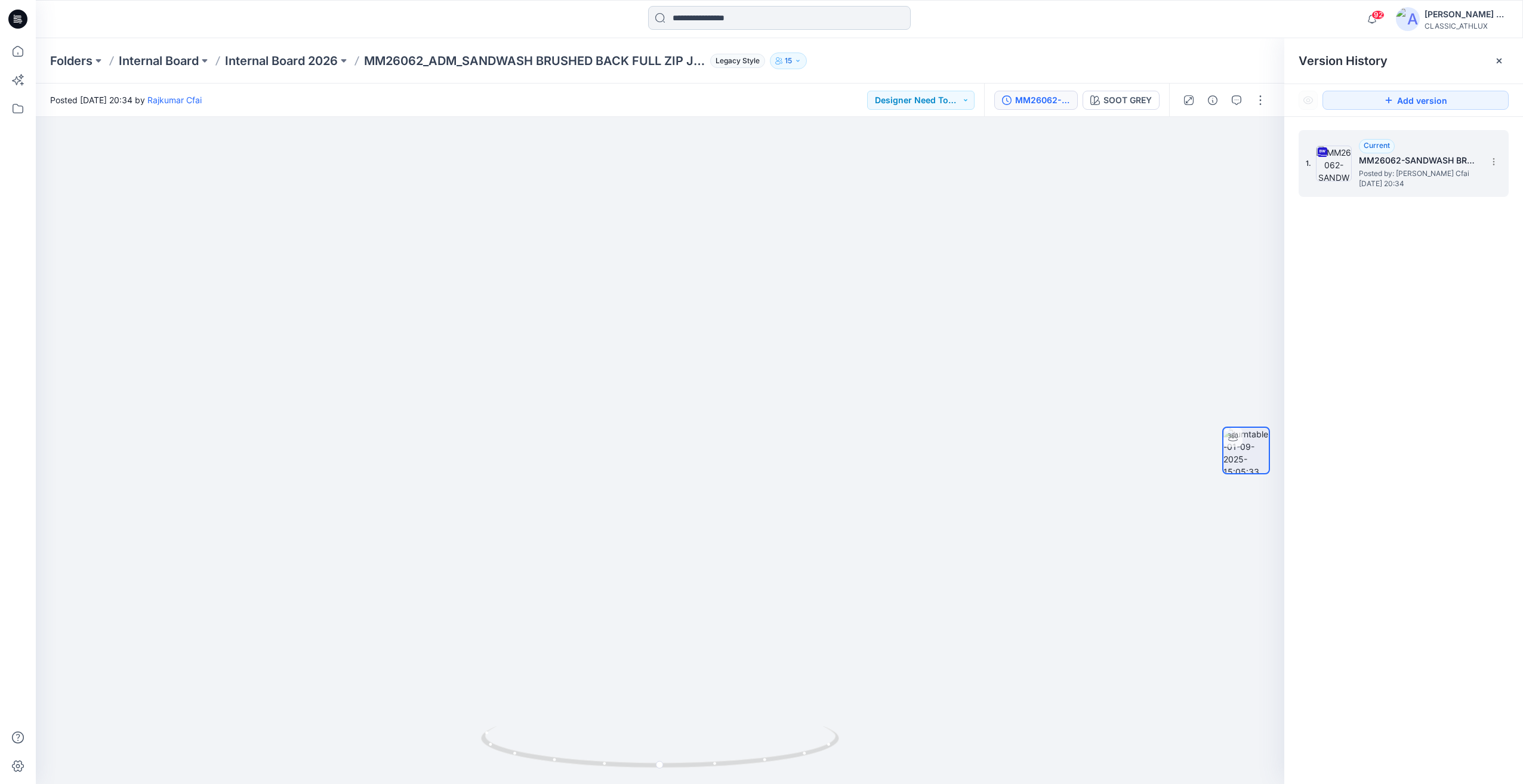
click at [742, 22] on input at bounding box center [779, 18] width 262 height 24
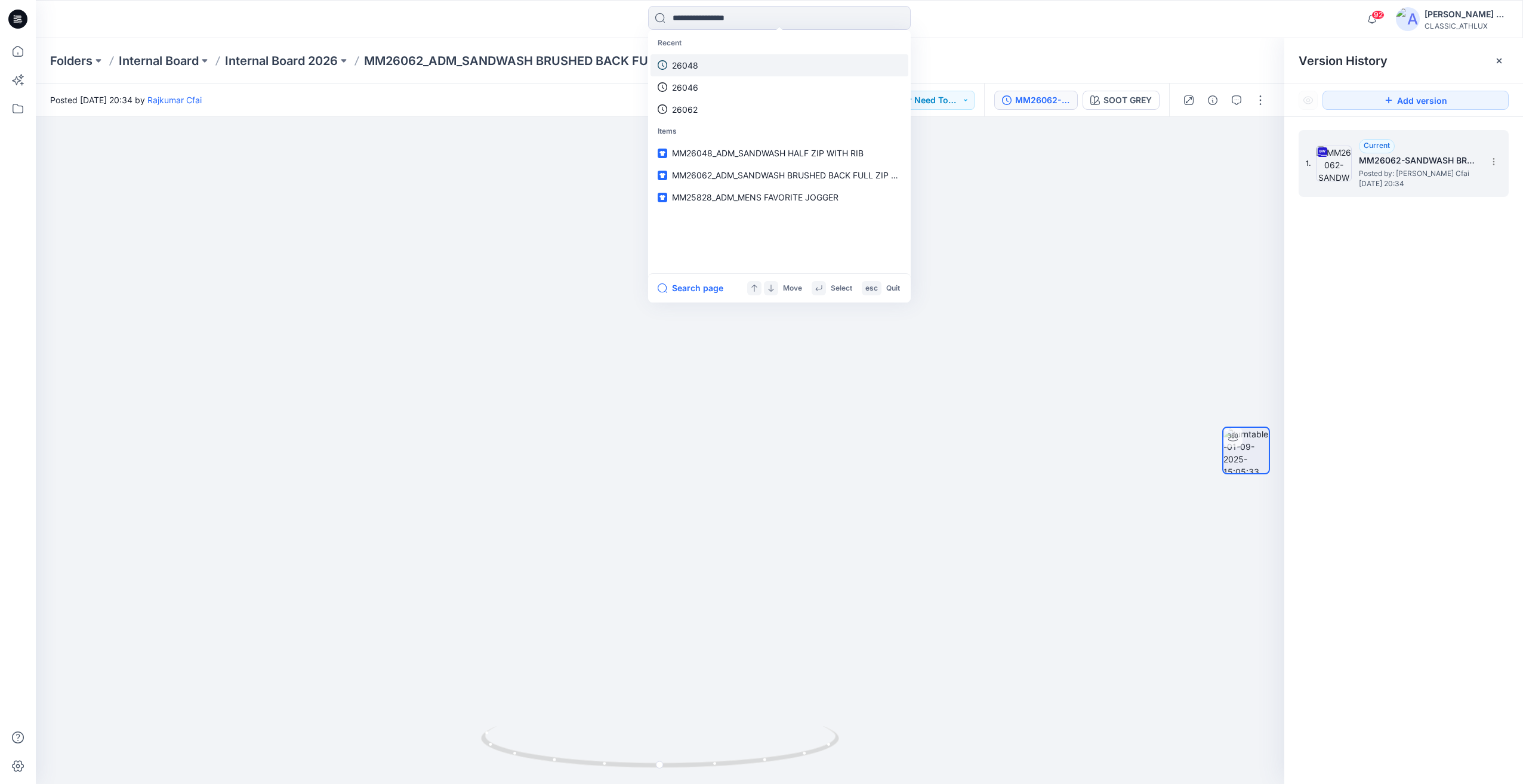
click at [716, 67] on link "26048" at bounding box center [779, 65] width 257 height 22
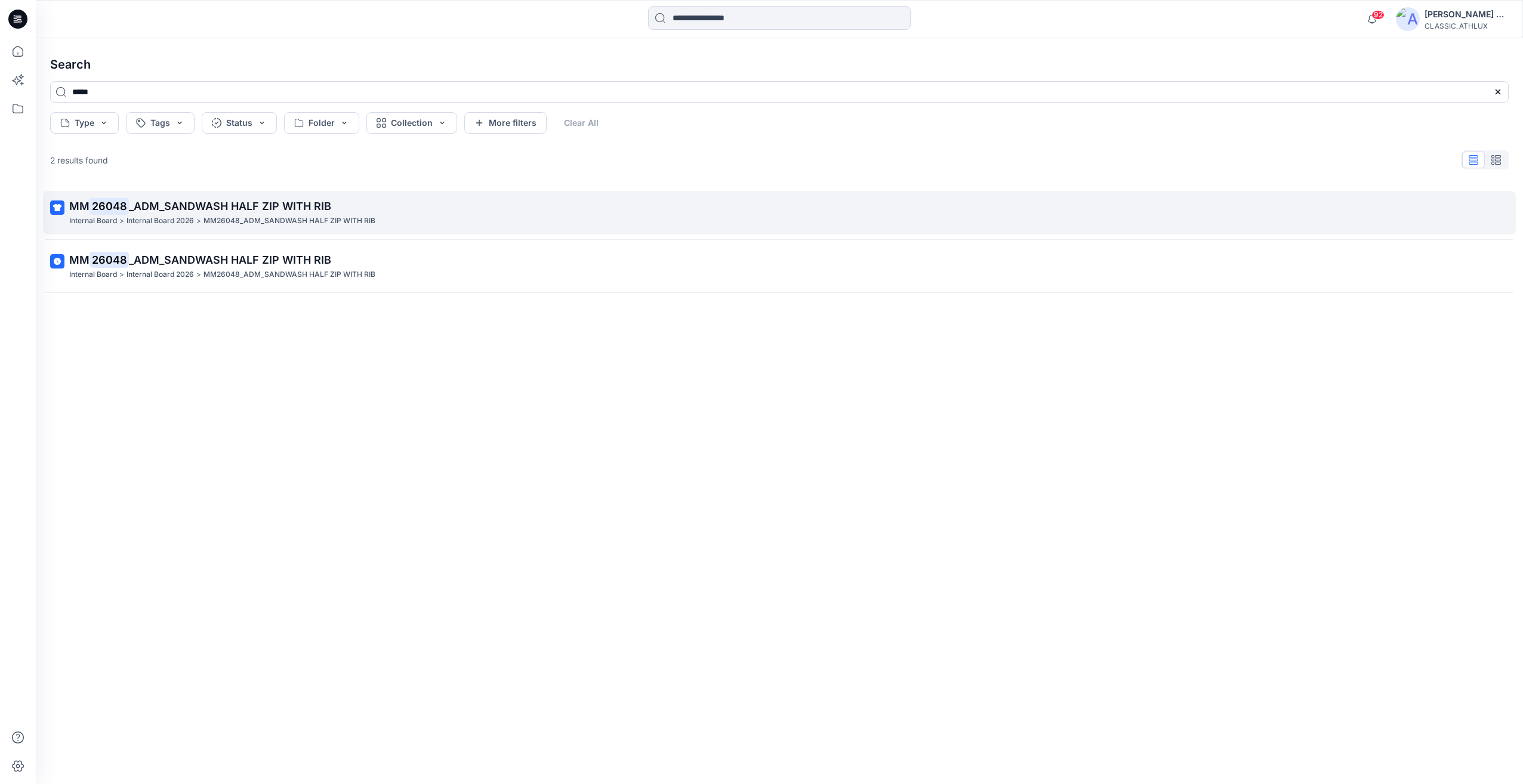
click at [198, 196] on link "MM 26048 _ADM_SANDWASH HALF ZIP WITH RIB Internal Board > Internal Board 2026 >…" at bounding box center [779, 212] width 1472 height 43
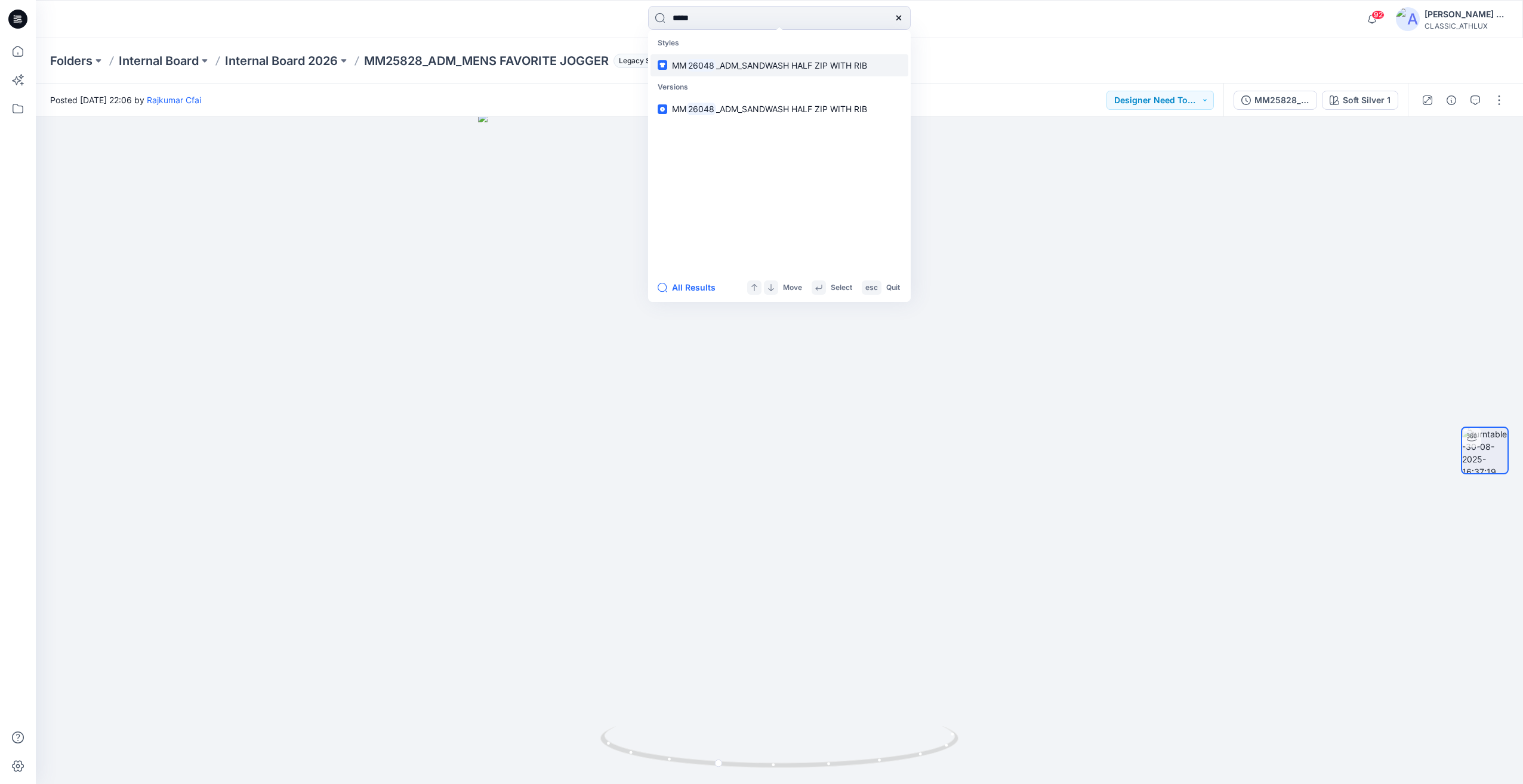
type input "*****"
click at [753, 59] on p "MM 26048 _ADM_SANDWASH HALF ZIP WITH RIB" at bounding box center [770, 65] width 195 height 13
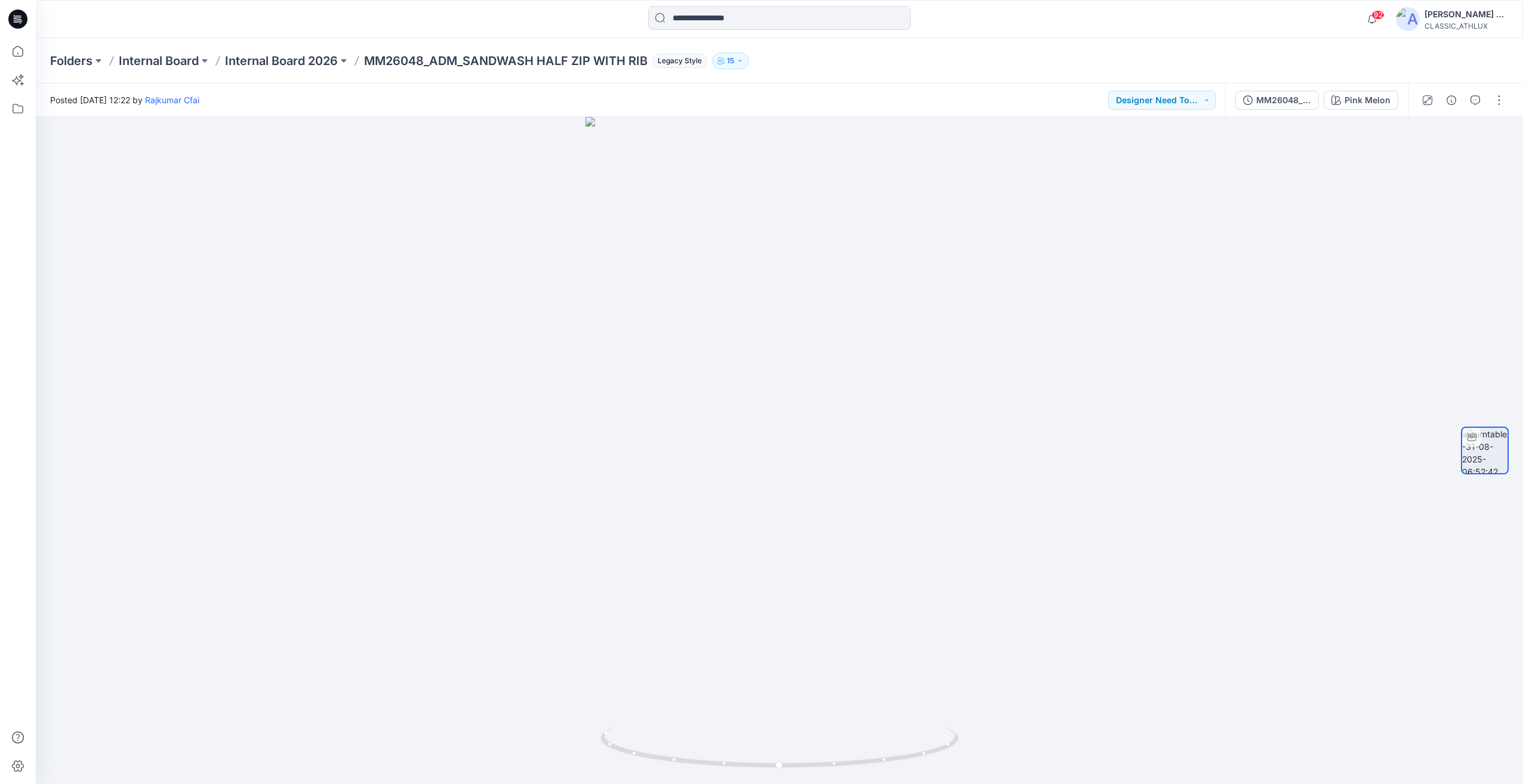
click at [1294, 111] on div "MM26048_ADM_SANDWASH HALF ZIP WITH RIB Pink Melon" at bounding box center [1316, 100] width 182 height 34
click at [1294, 102] on div "MM26048_ADM_SANDWASH HALF ZIP WITH RIB" at bounding box center [1284, 100] width 55 height 13
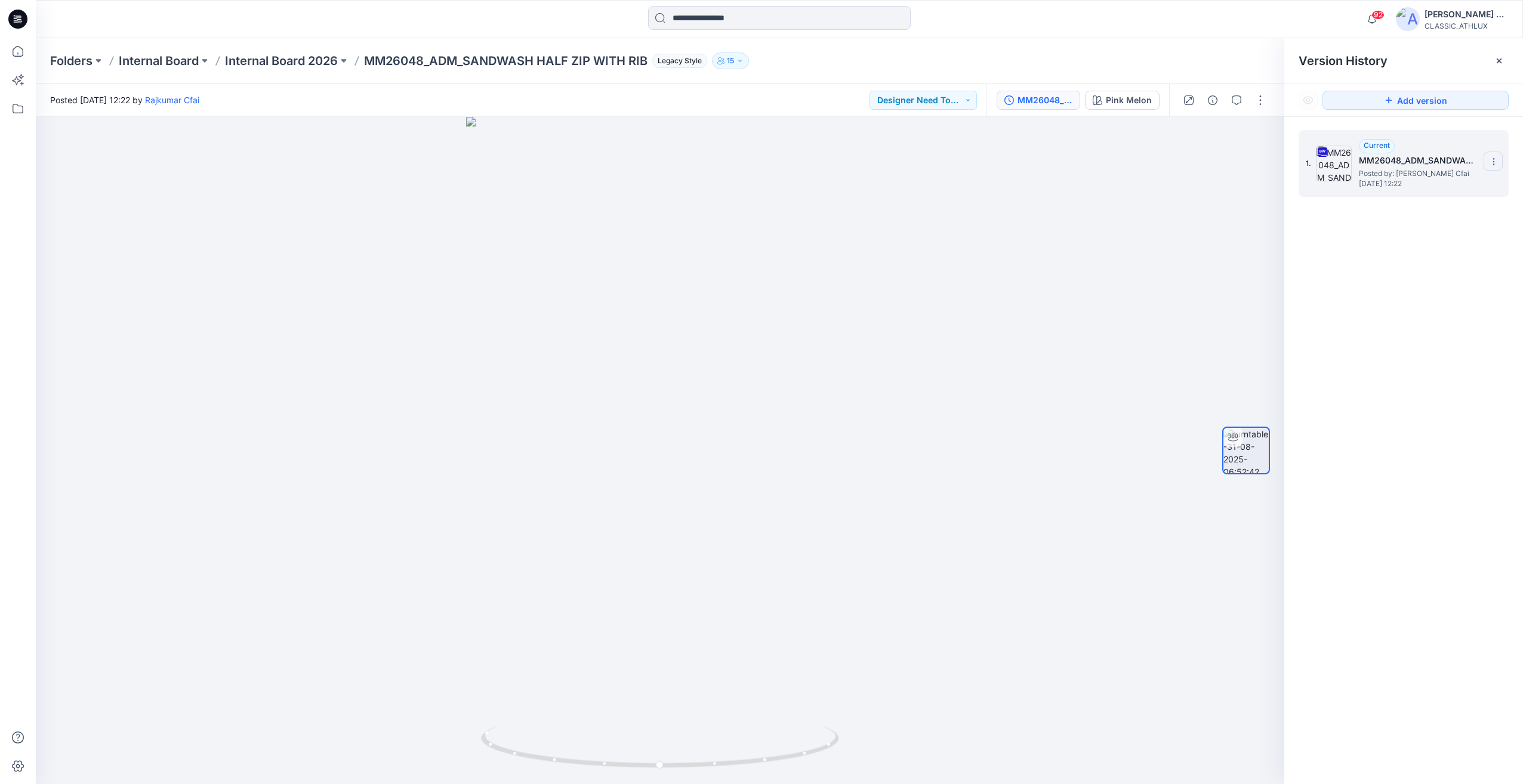
click at [1491, 162] on icon at bounding box center [1494, 162] width 10 height 10
click at [1428, 186] on span "Download Source BW File" at bounding box center [1433, 184] width 100 height 14
click at [1383, 22] on icon "button" at bounding box center [1371, 19] width 22 height 24
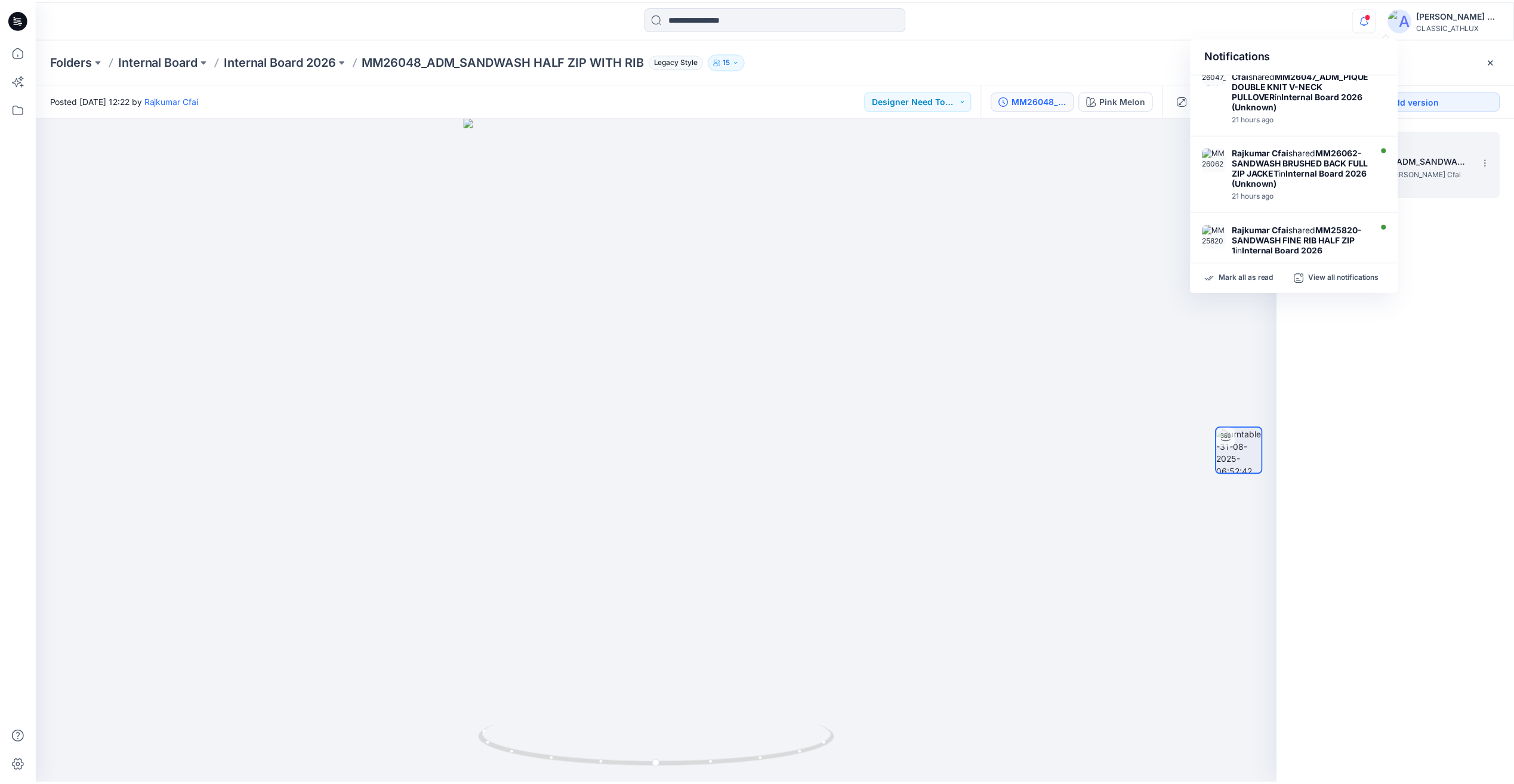
scroll to position [641, 0]
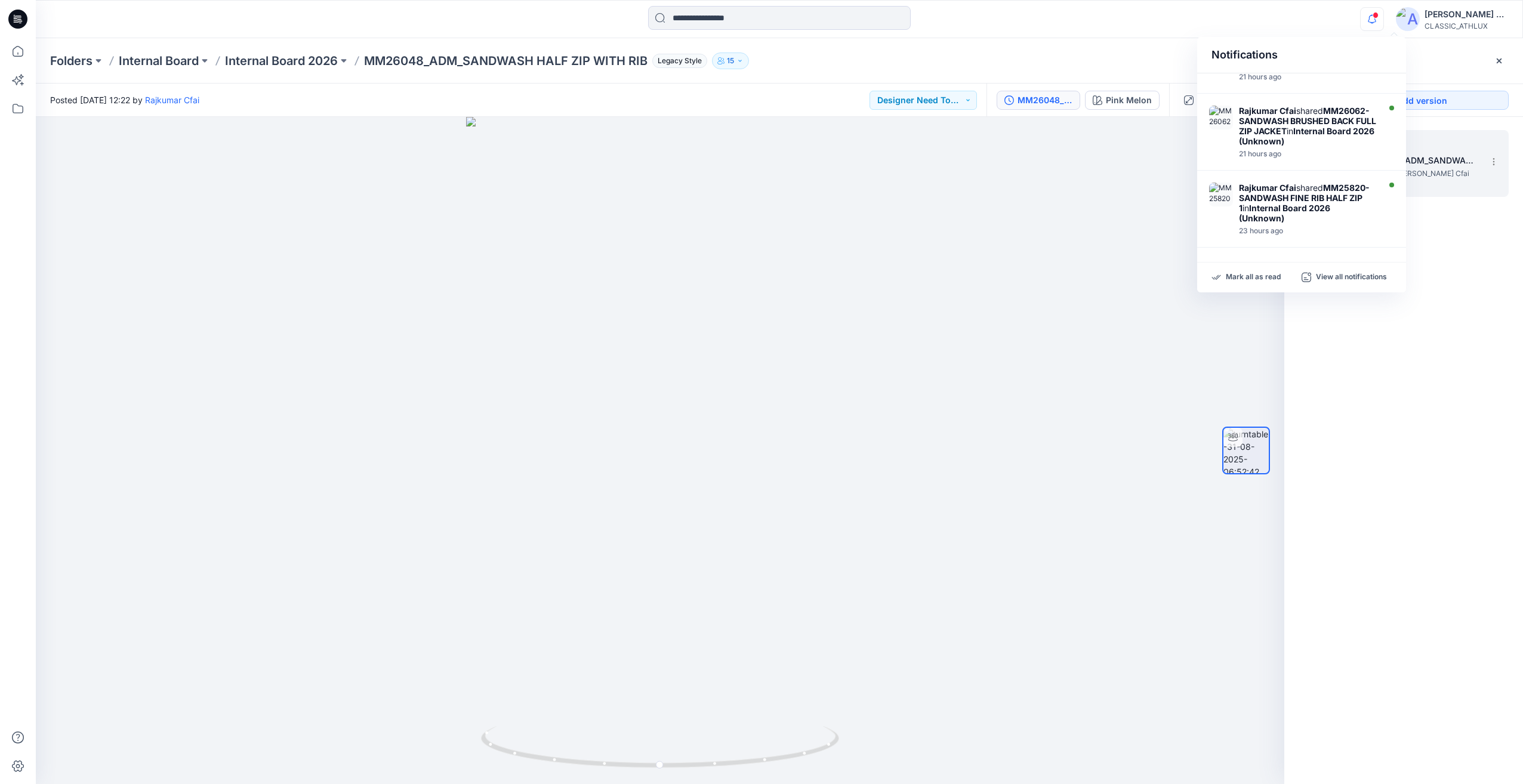
click at [1094, 25] on div at bounding box center [779, 19] width 744 height 26
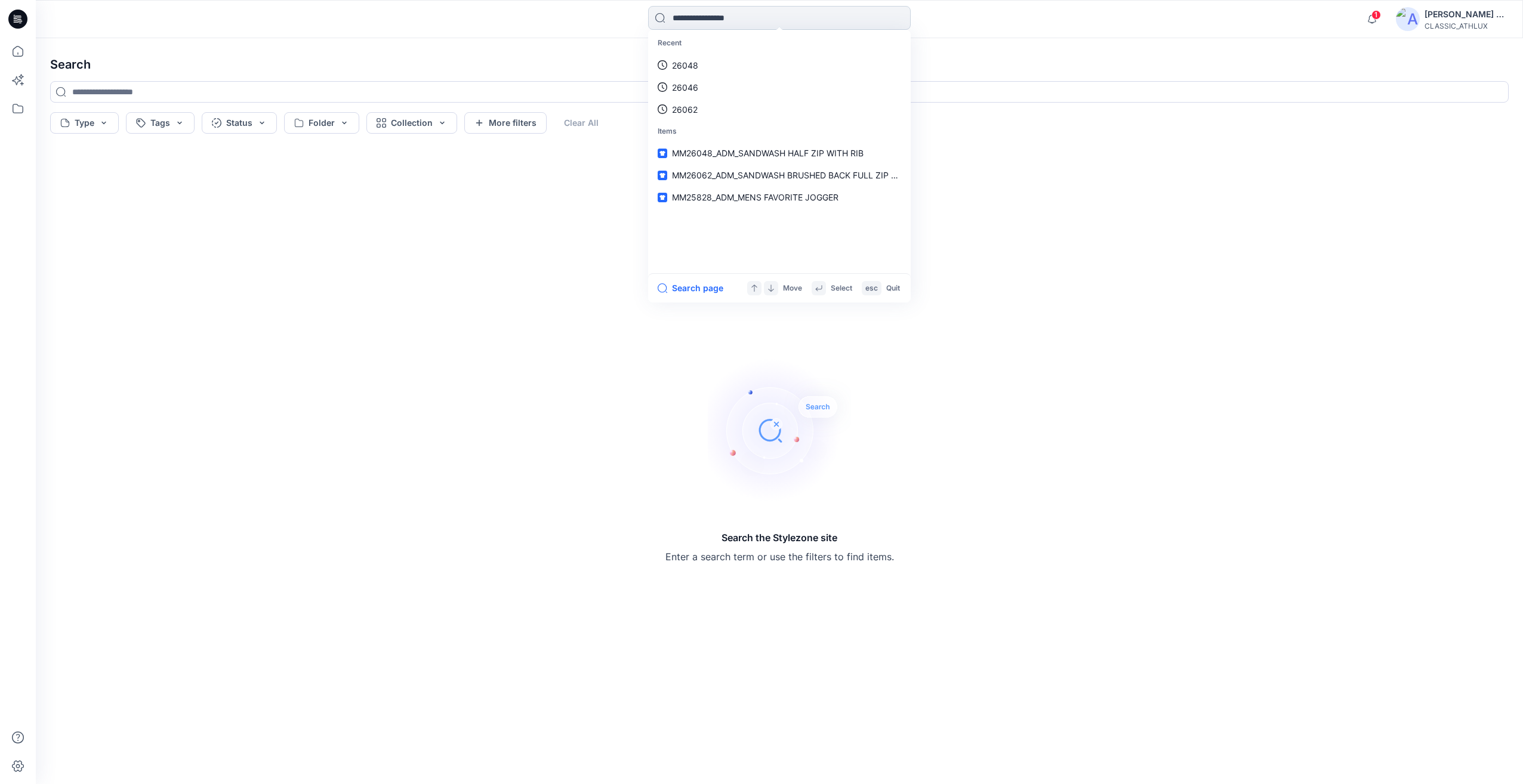
drag, startPoint x: 702, startPoint y: 20, endPoint x: 677, endPoint y: 16, distance: 25.3
click at [677, 16] on input at bounding box center [779, 18] width 262 height 24
paste input "*******"
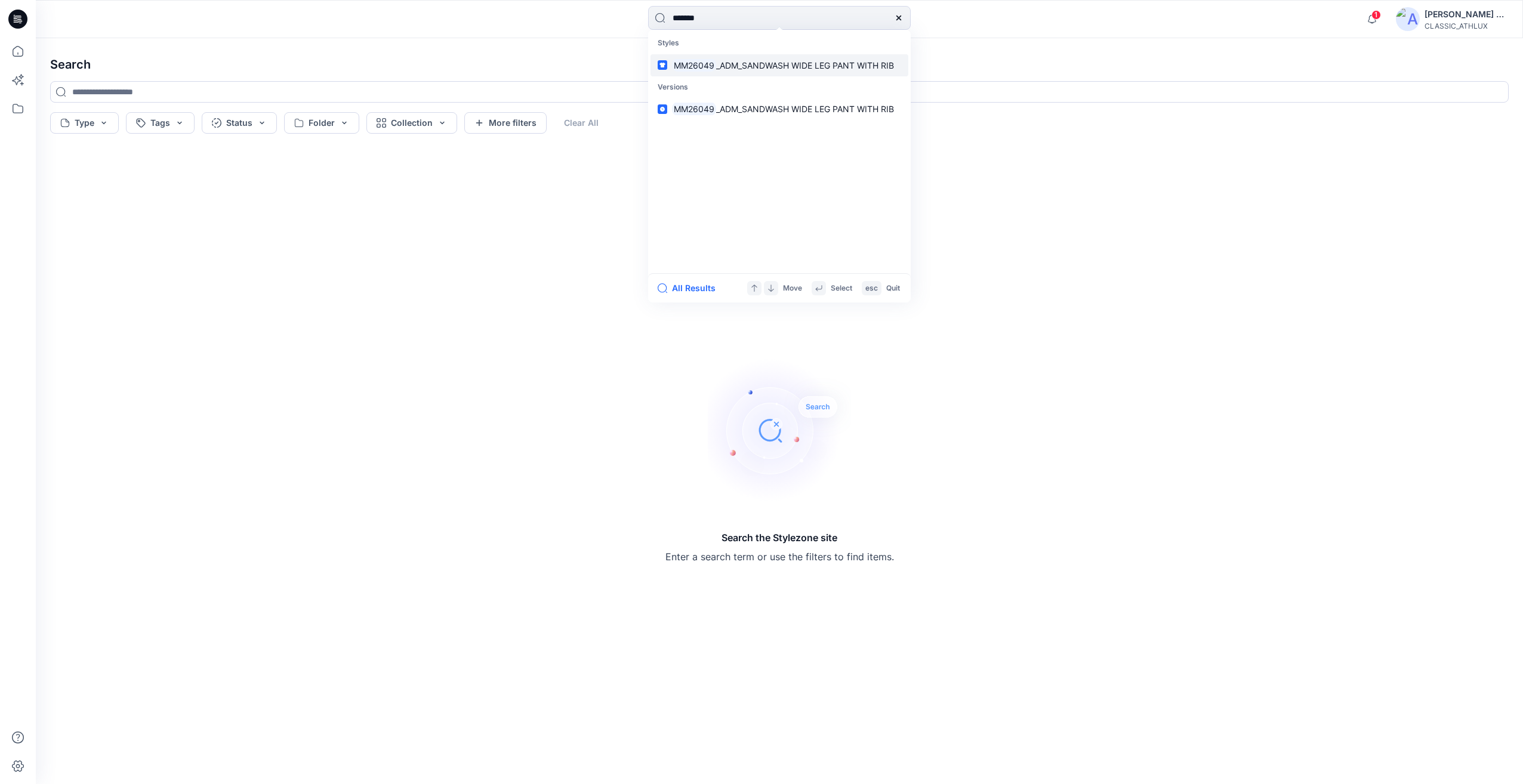
type input "*******"
click at [709, 74] on link "MM26049 _ADM_SANDWASH WIDE LEG PANT WITH RIB" at bounding box center [779, 65] width 257 height 22
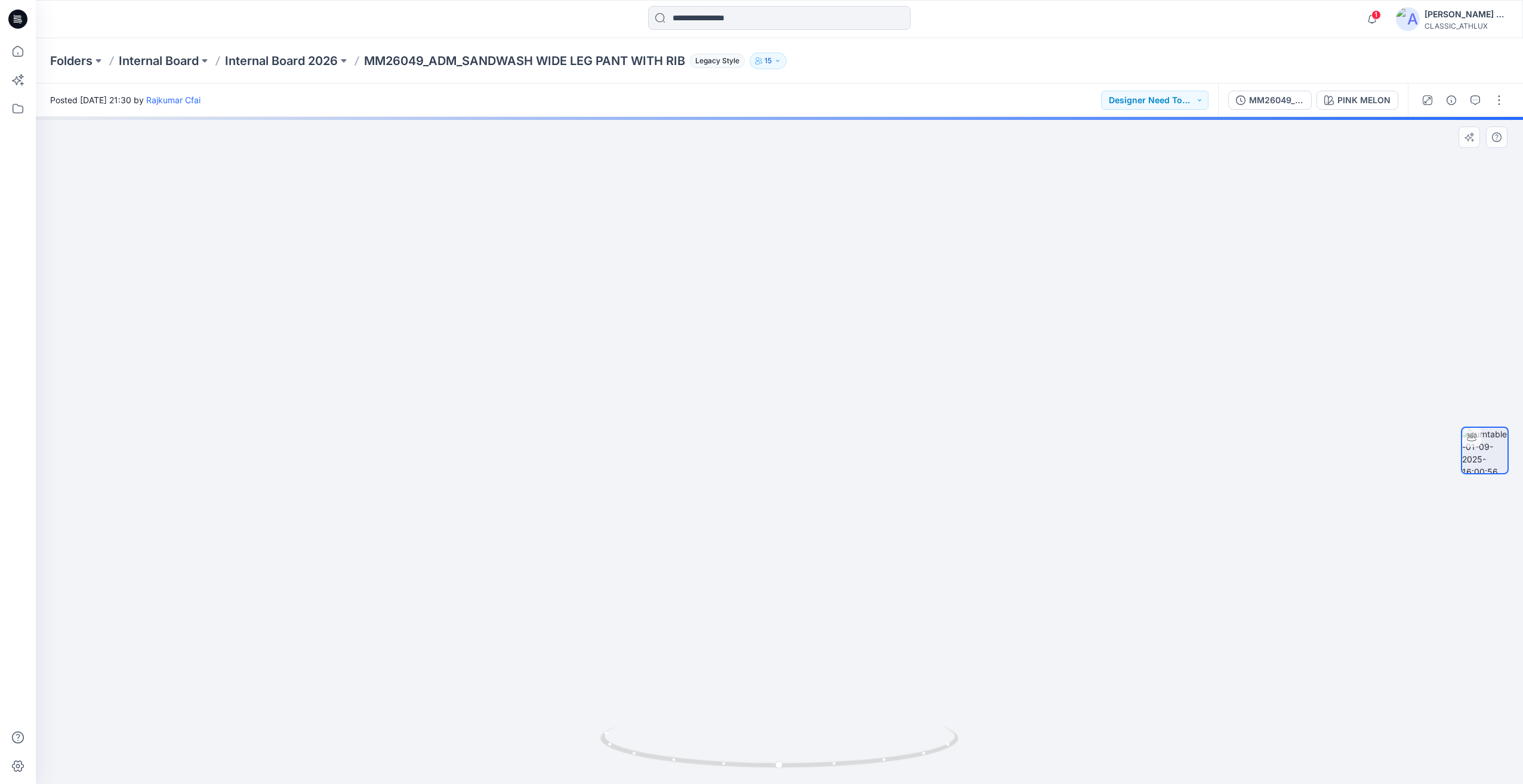
drag, startPoint x: 1000, startPoint y: 322, endPoint x: 925, endPoint y: 339, distance: 76.9
click at [925, 339] on div at bounding box center [779, 450] width 1487 height 667
drag, startPoint x: 969, startPoint y: 520, endPoint x: 907, endPoint y: 520, distance: 62.0
click at [907, 520] on div at bounding box center [779, 450] width 1487 height 667
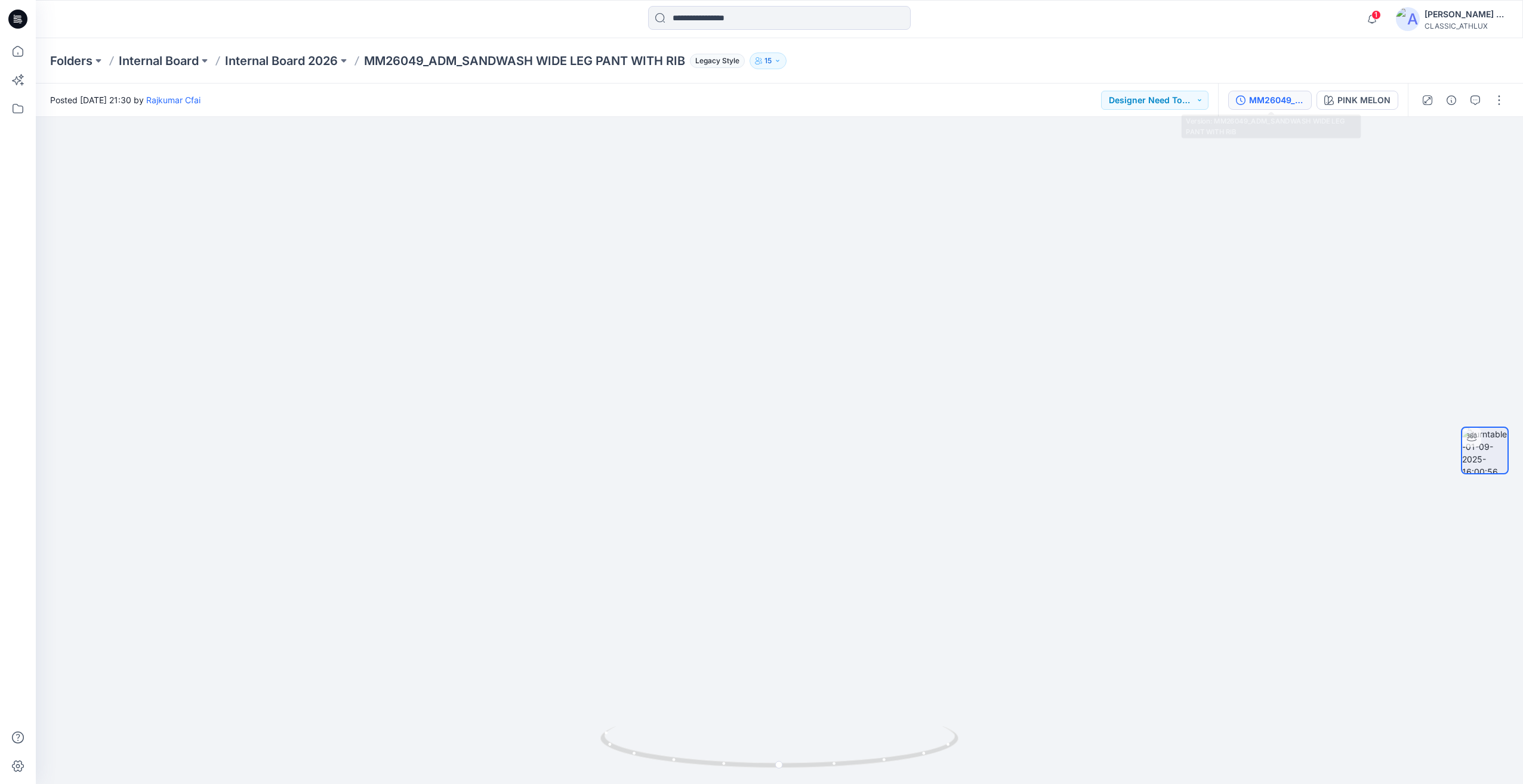
click at [1289, 108] on button "MM26049_ADM_SANDWASH WIDE LEG PANT WITH RIB" at bounding box center [1270, 100] width 83 height 19
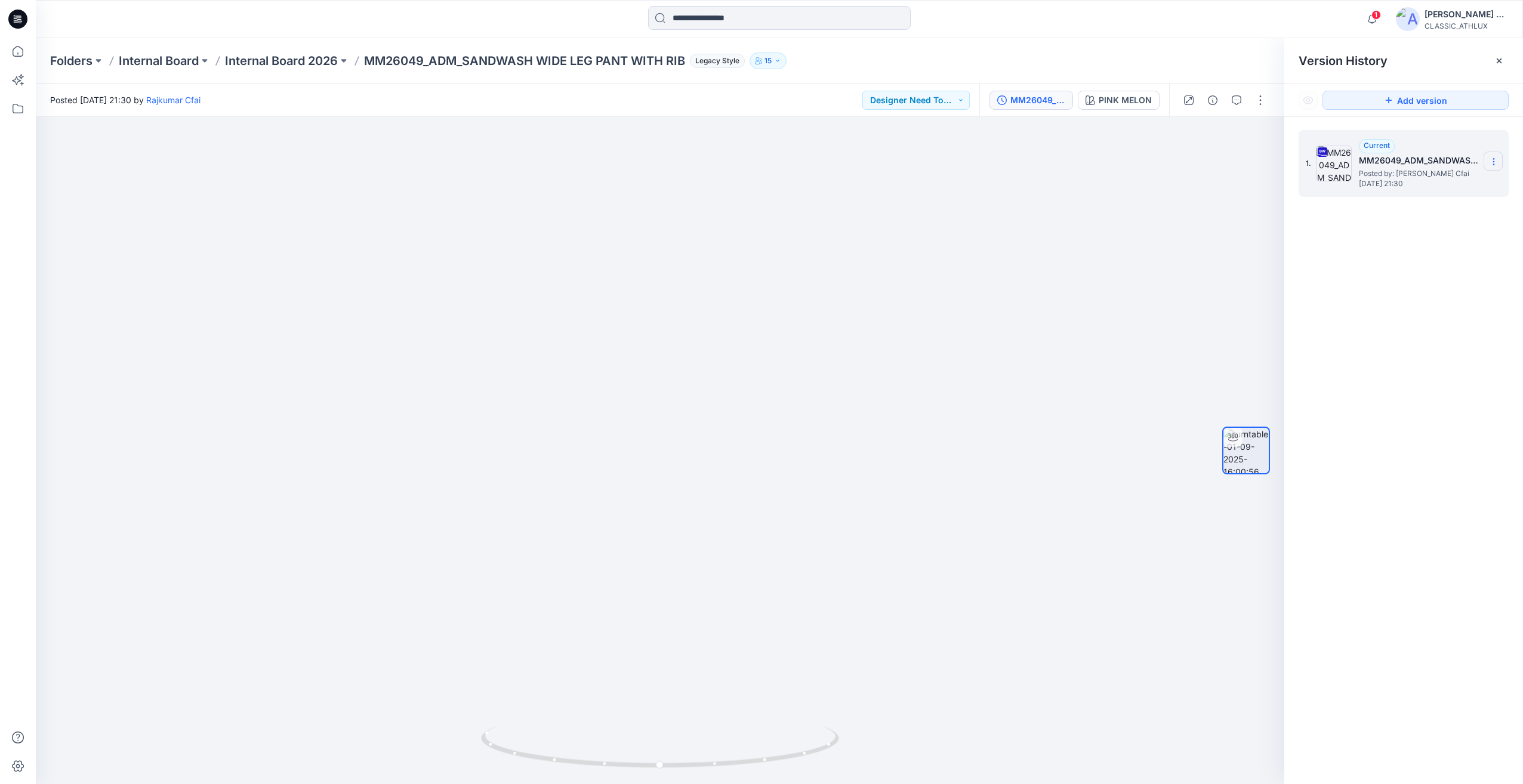
click at [1496, 163] on icon at bounding box center [1494, 162] width 10 height 10
click at [1437, 186] on span "Download Source BW File" at bounding box center [1433, 184] width 100 height 14
click at [1381, 12] on span "1" at bounding box center [1376, 15] width 10 height 10
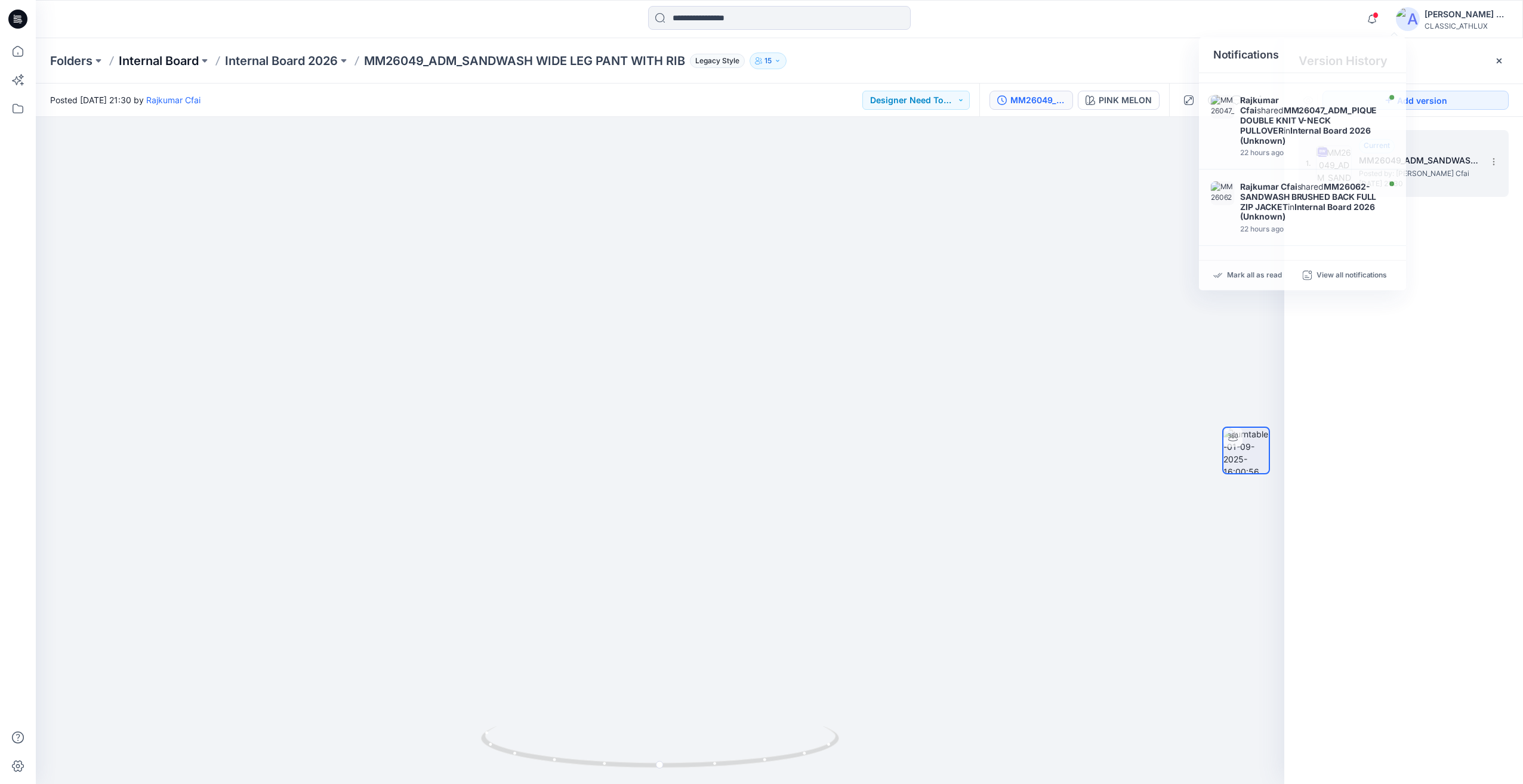
click at [158, 62] on p "Internal Board" at bounding box center [159, 61] width 80 height 17
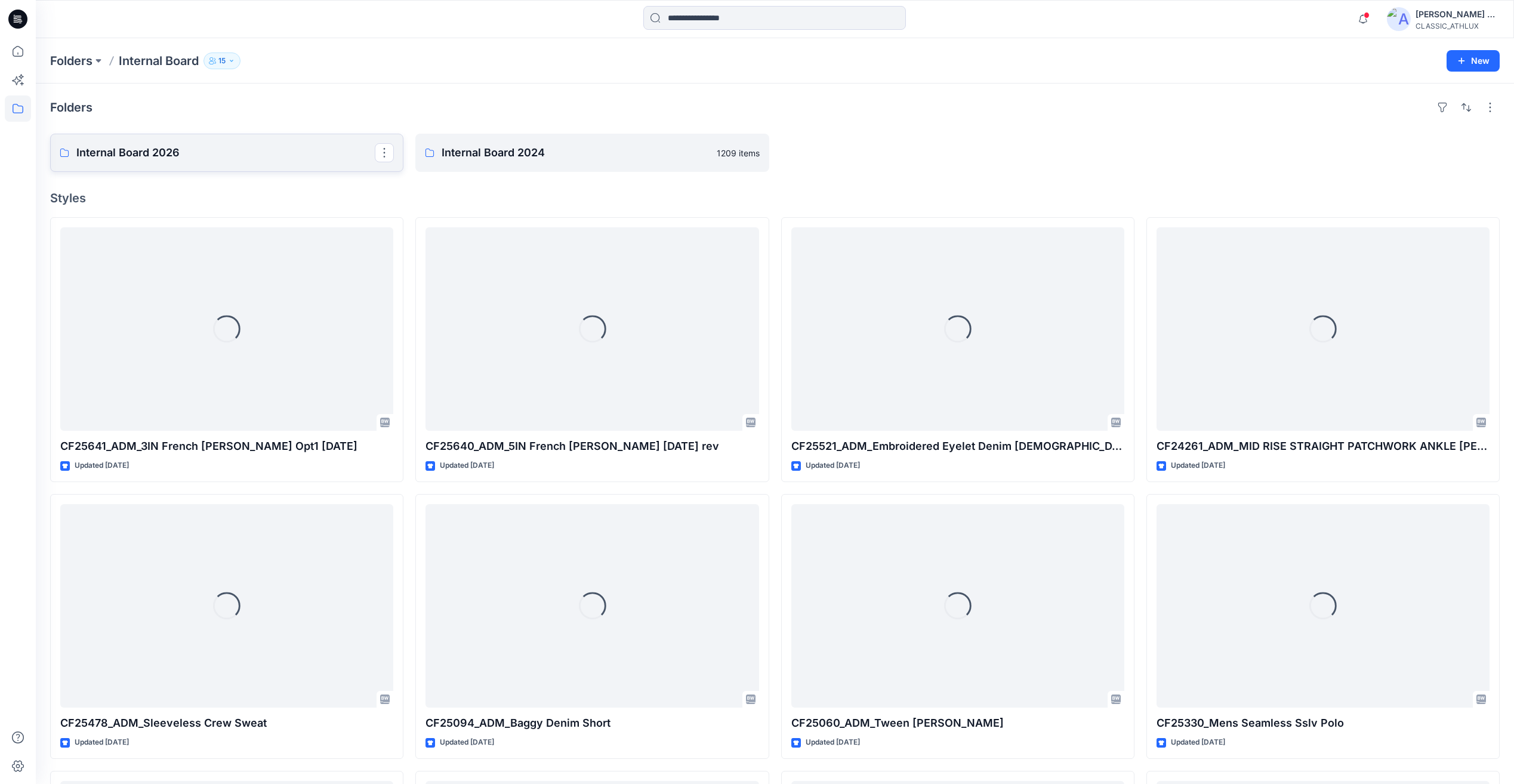
click at [202, 154] on p "Internal Board 2026" at bounding box center [225, 153] width 298 height 17
